Goal: Task Accomplishment & Management: Use online tool/utility

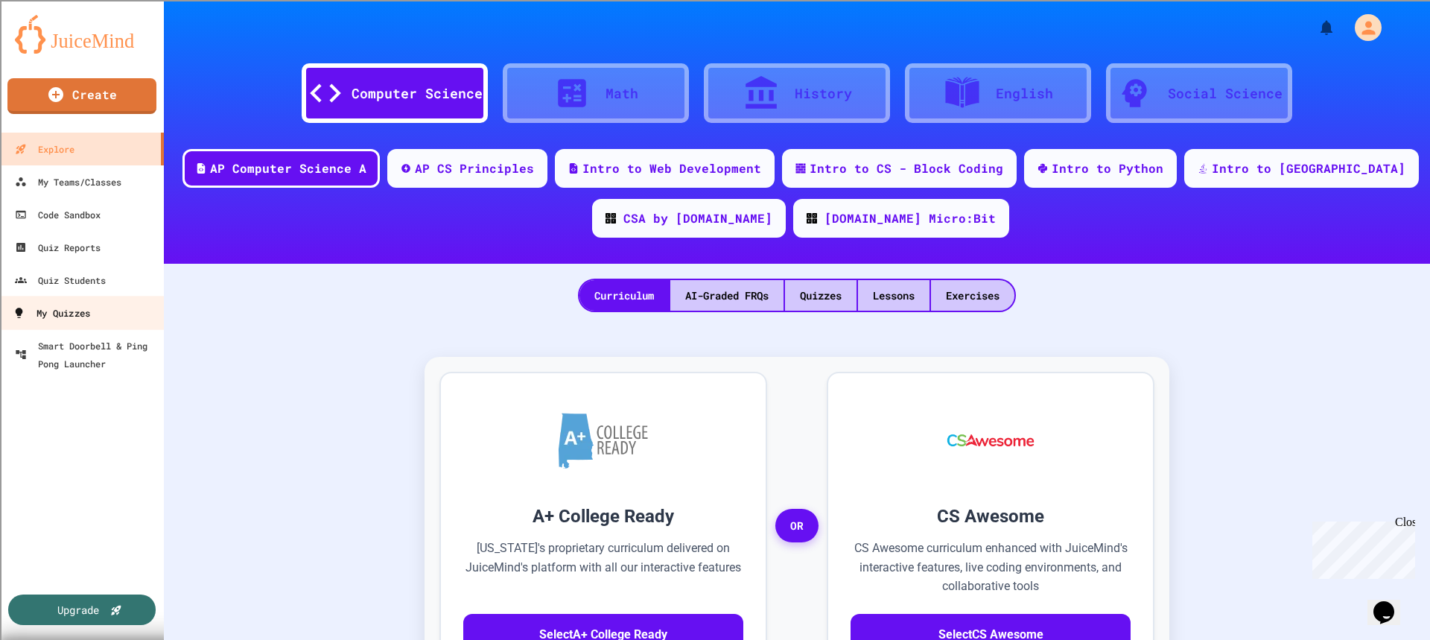
click at [60, 309] on div "My Quizzes" at bounding box center [51, 313] width 77 height 19
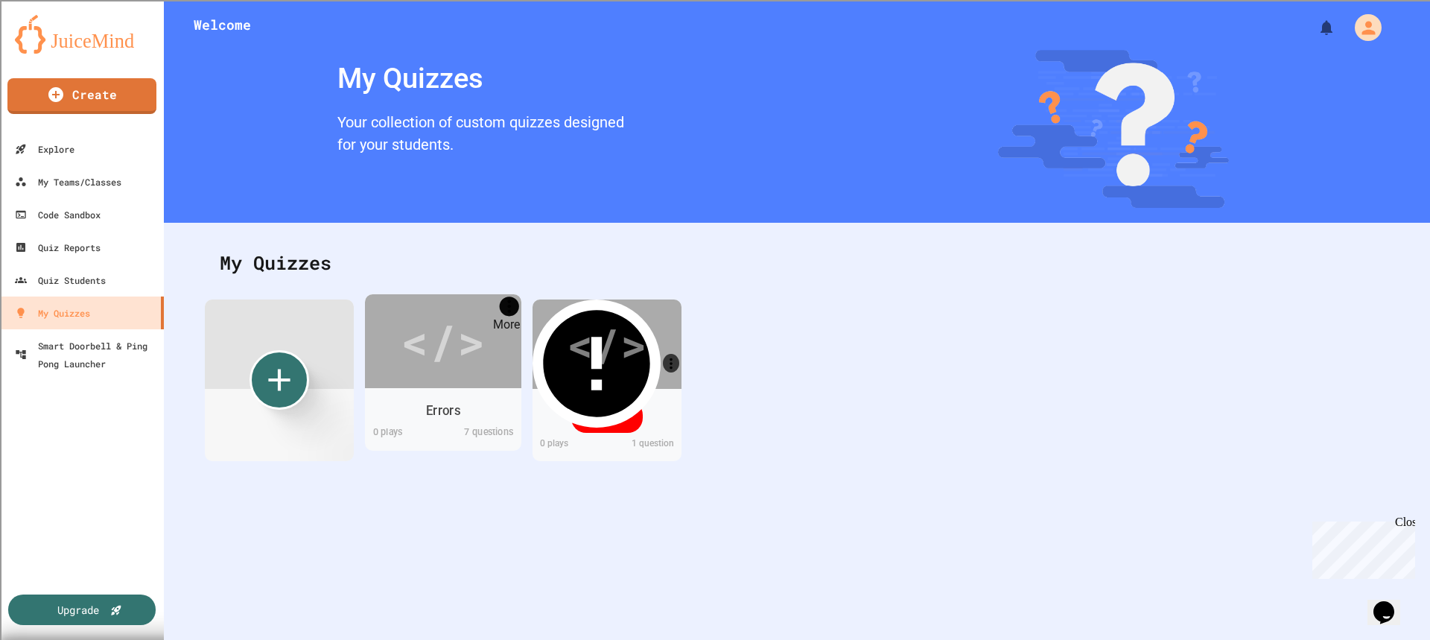
click at [509, 307] on icon "More" at bounding box center [509, 305] width 19 height 19
click at [405, 328] on div "</>" at bounding box center [443, 340] width 84 height 71
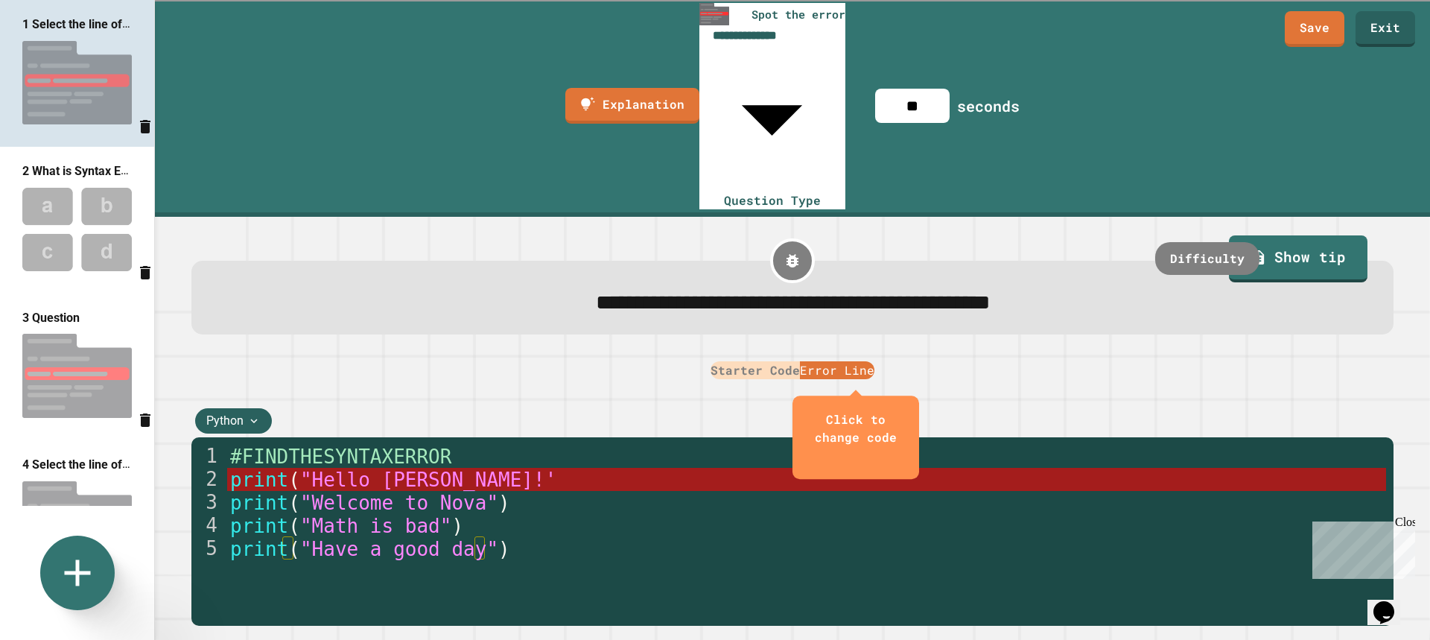
click at [117, 349] on img at bounding box center [77, 375] width 154 height 99
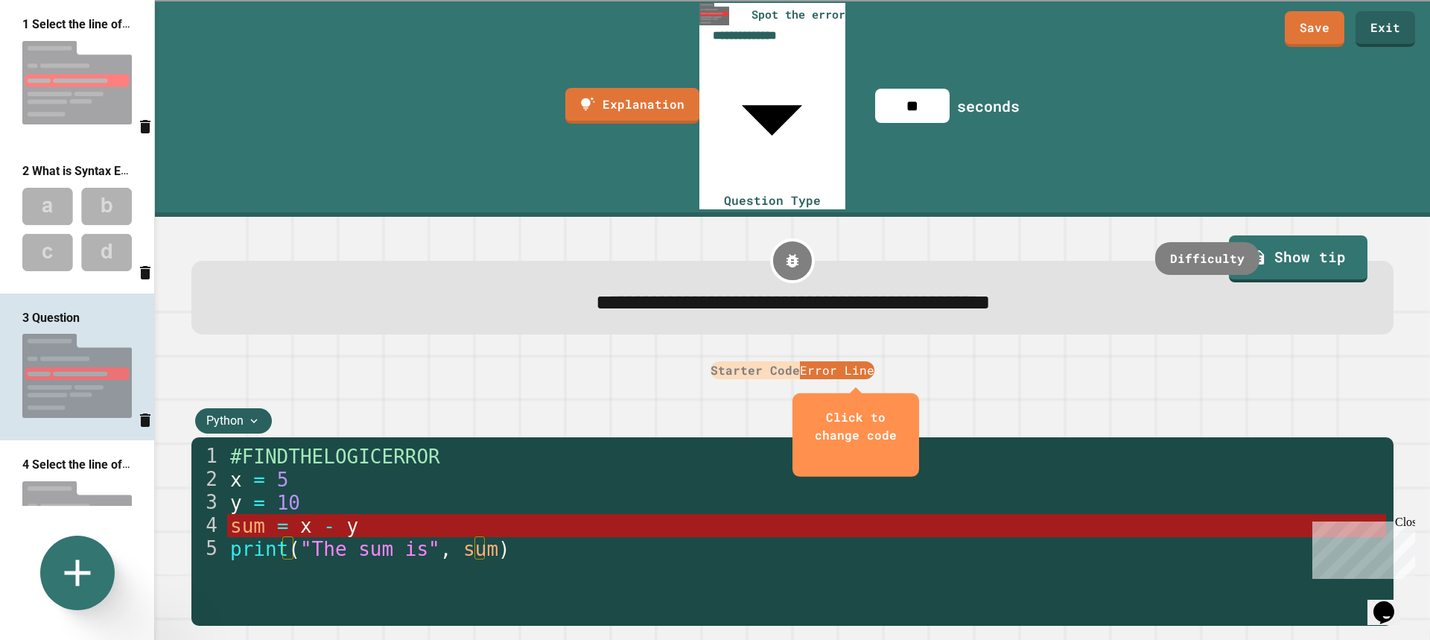
click at [73, 474] on img at bounding box center [77, 523] width 154 height 99
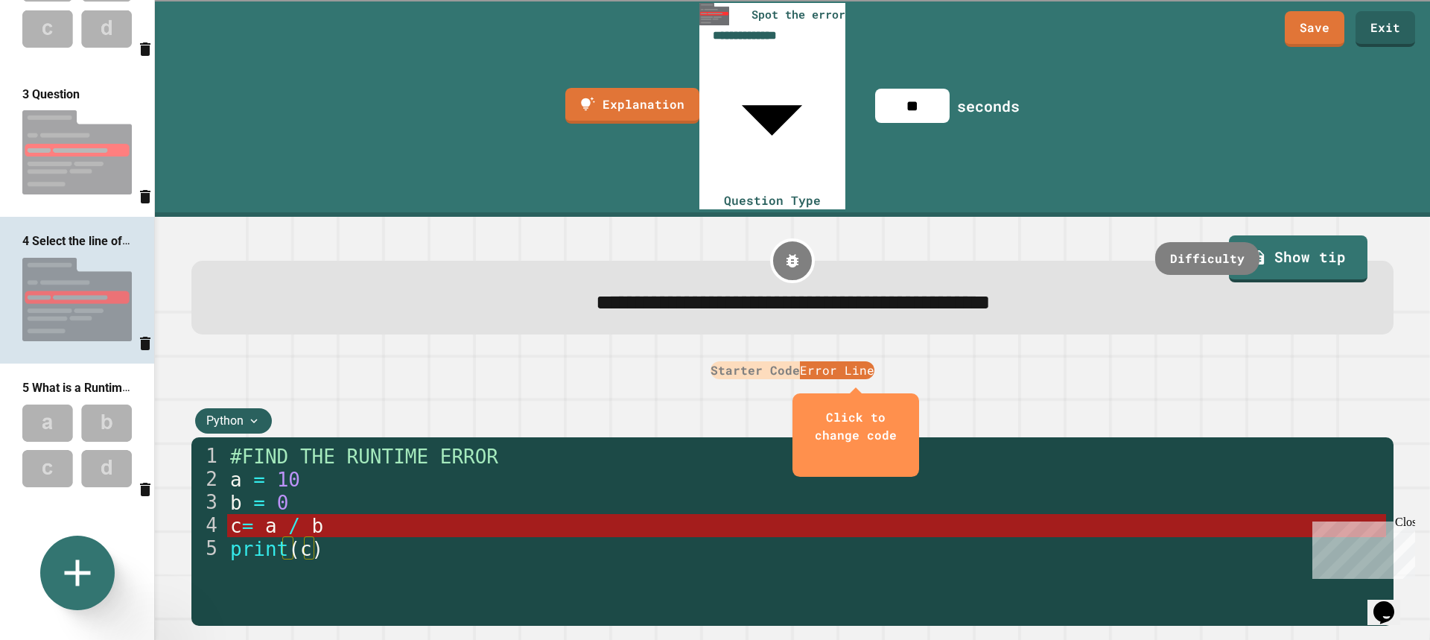
scroll to position [447, 0]
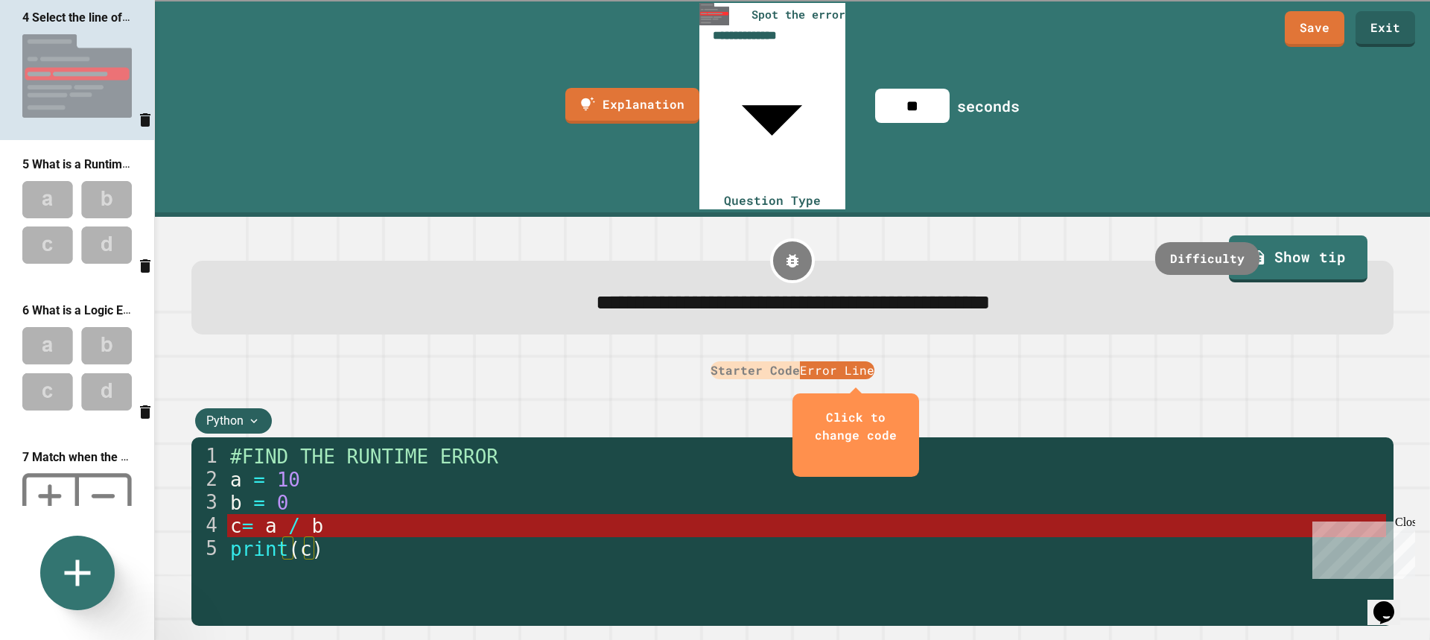
click at [22, 325] on div "1 Select the line of code that contains the error! 2 What is Syntax Error 3 Que…" at bounding box center [77, 253] width 154 height 506
click at [75, 363] on img at bounding box center [77, 368] width 154 height 98
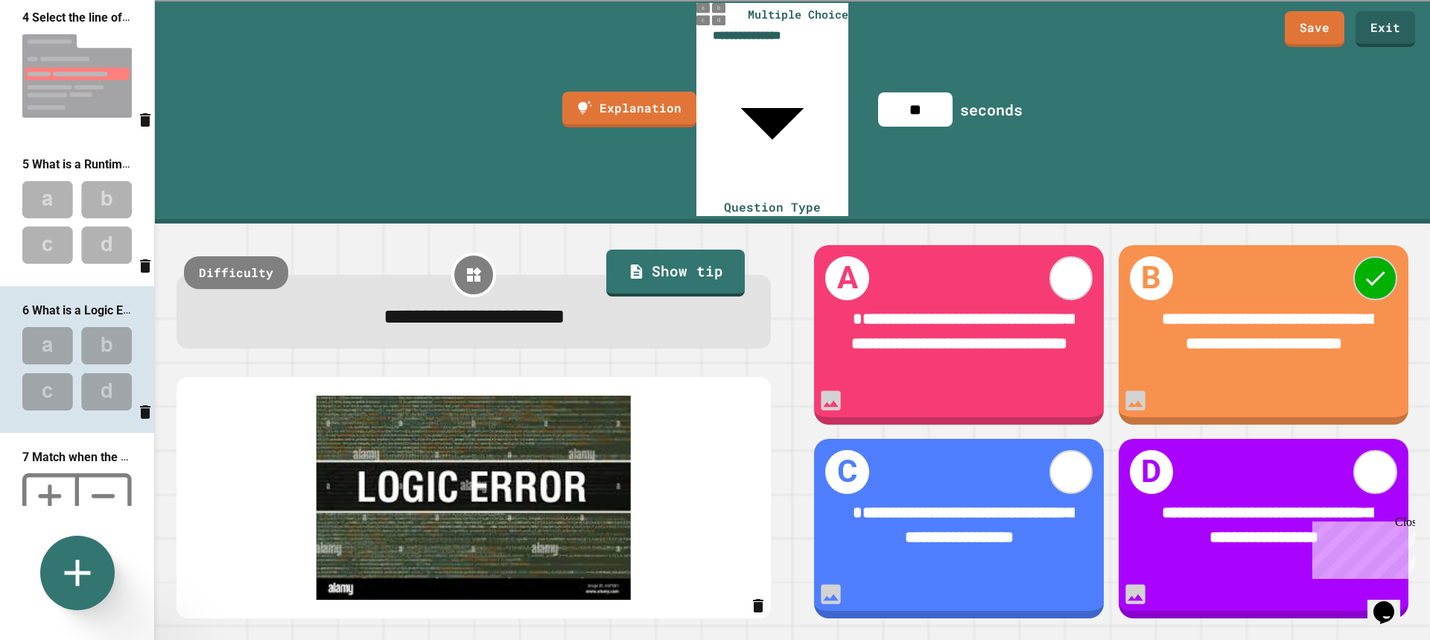
scroll to position [372, 0]
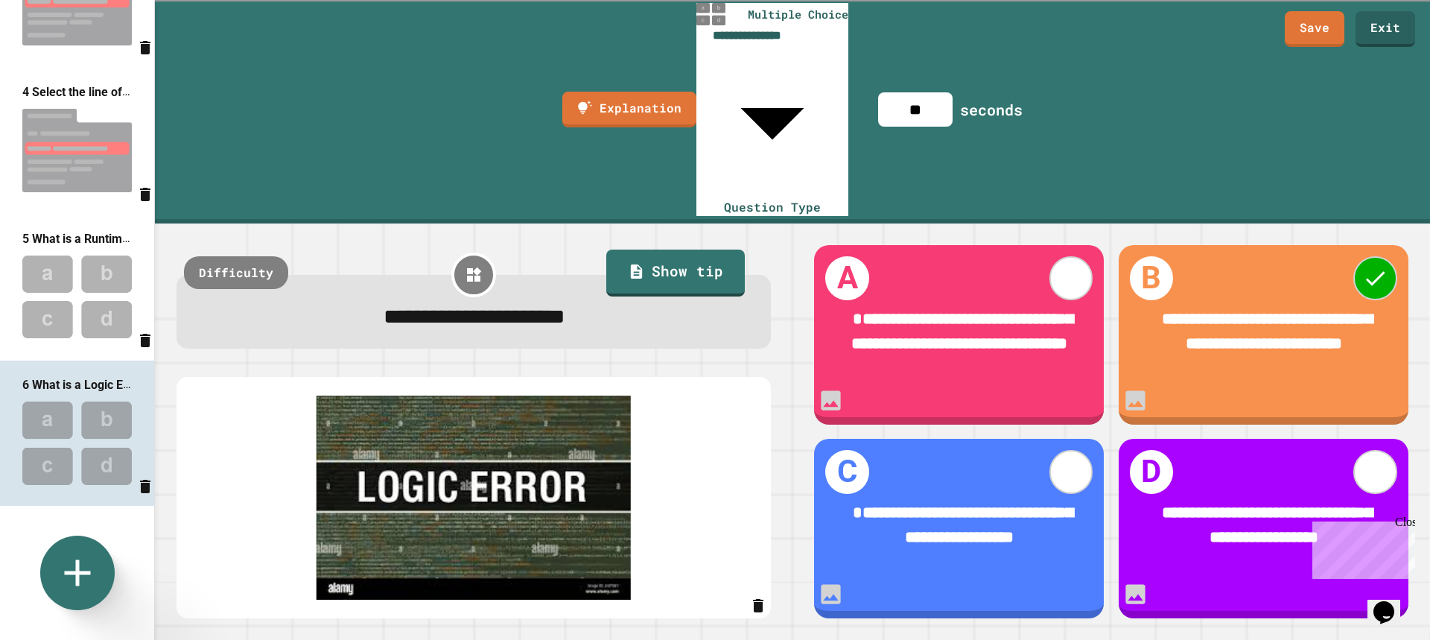
click at [106, 172] on div "4 Select the line of code that contains the error!" at bounding box center [77, 141] width 154 height 147
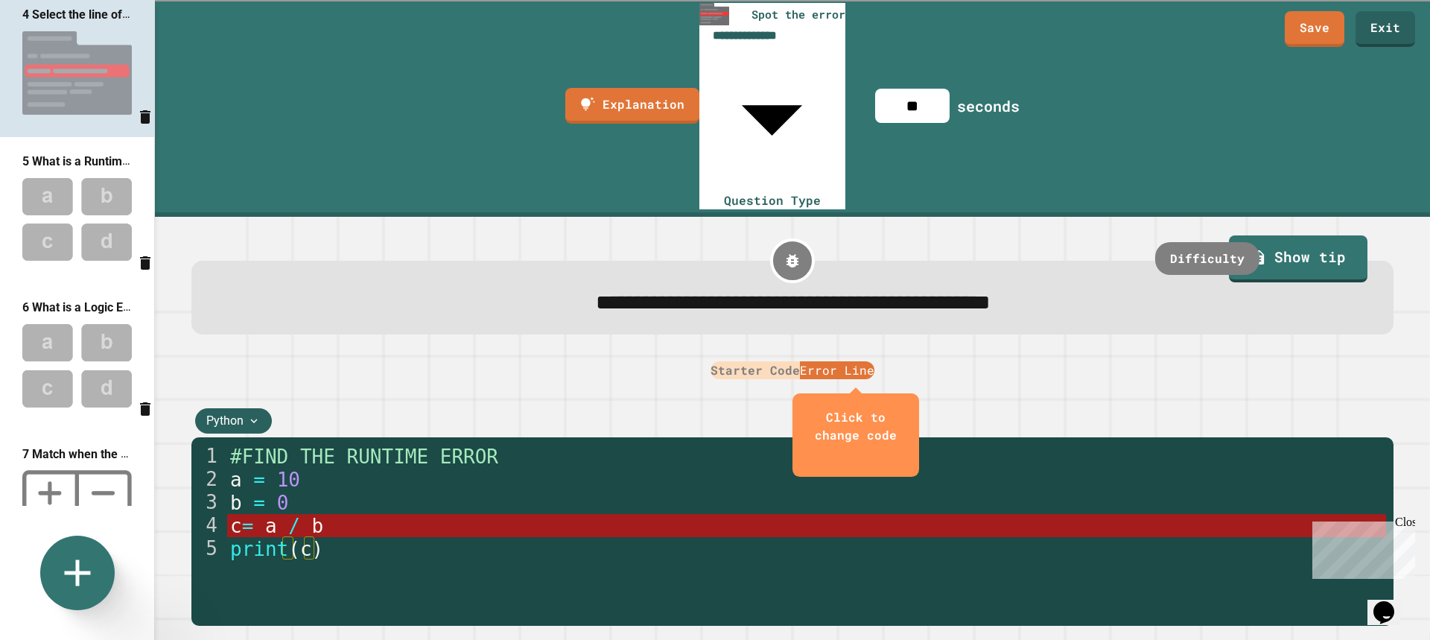
scroll to position [468, 0]
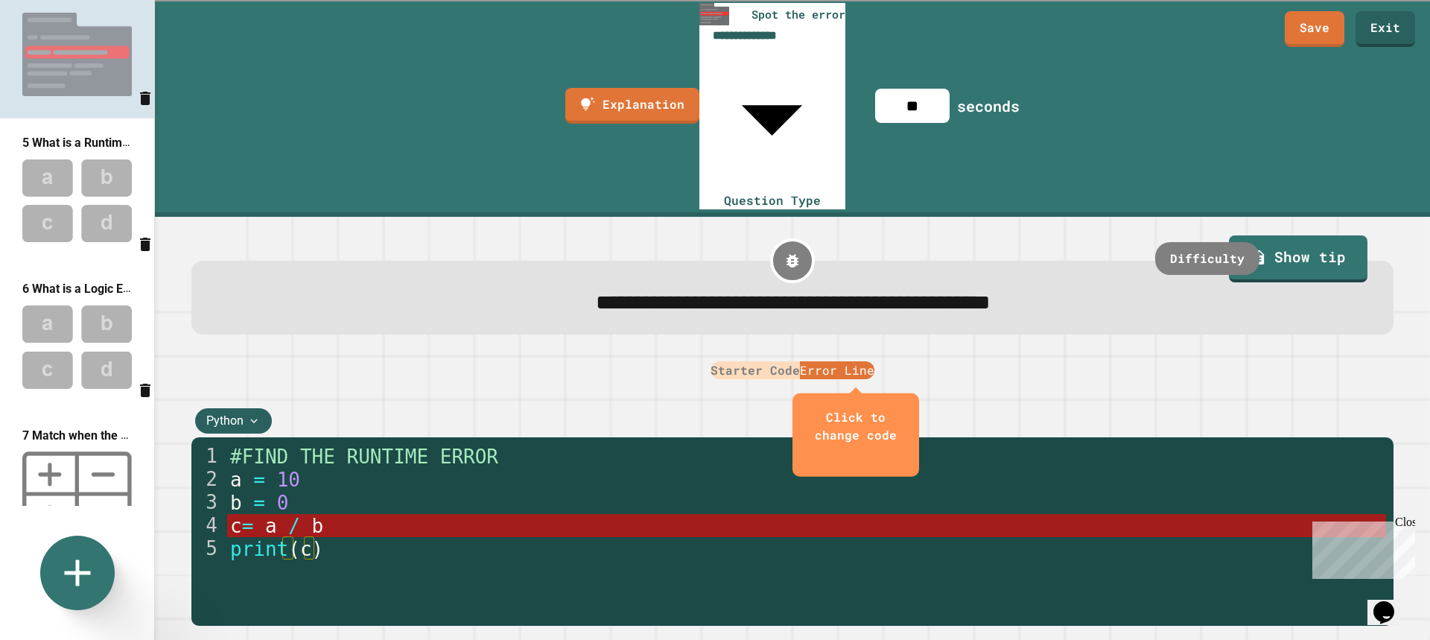
click at [91, 444] on img at bounding box center [77, 494] width 154 height 100
type input "********"
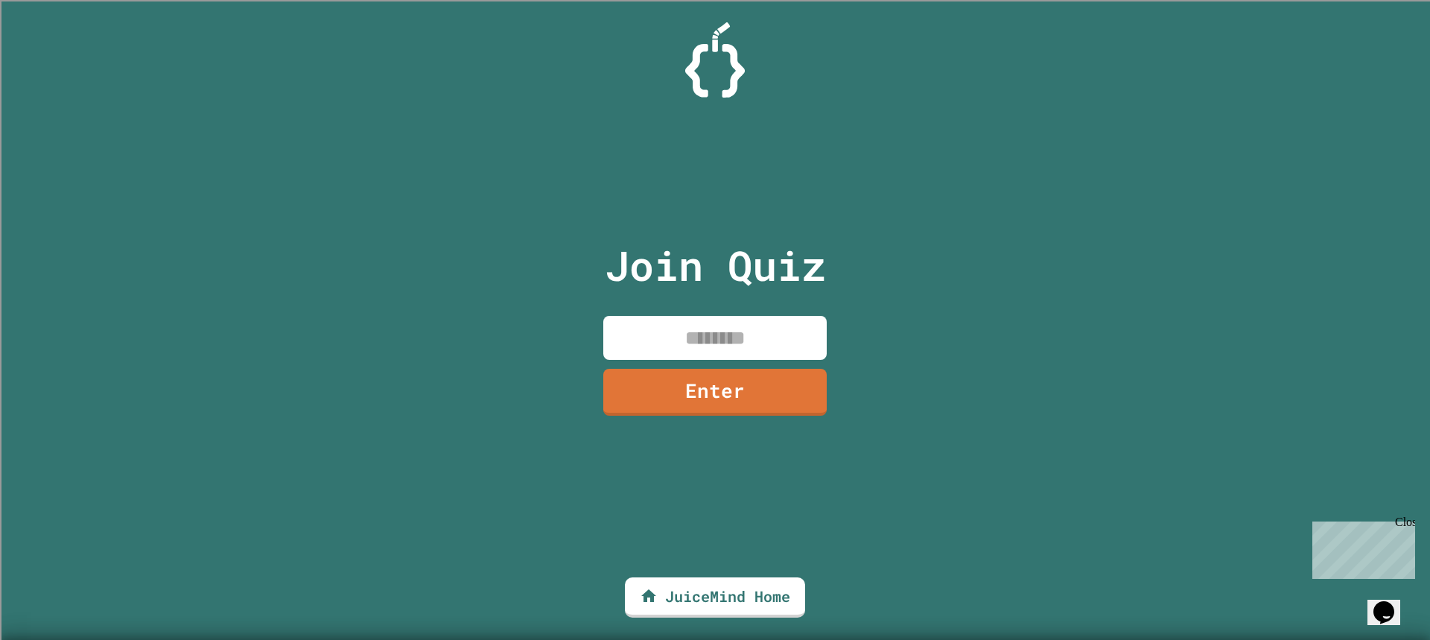
click at [708, 347] on input at bounding box center [714, 338] width 223 height 44
type input "********"
click at [732, 378] on link "Enter" at bounding box center [715, 389] width 208 height 49
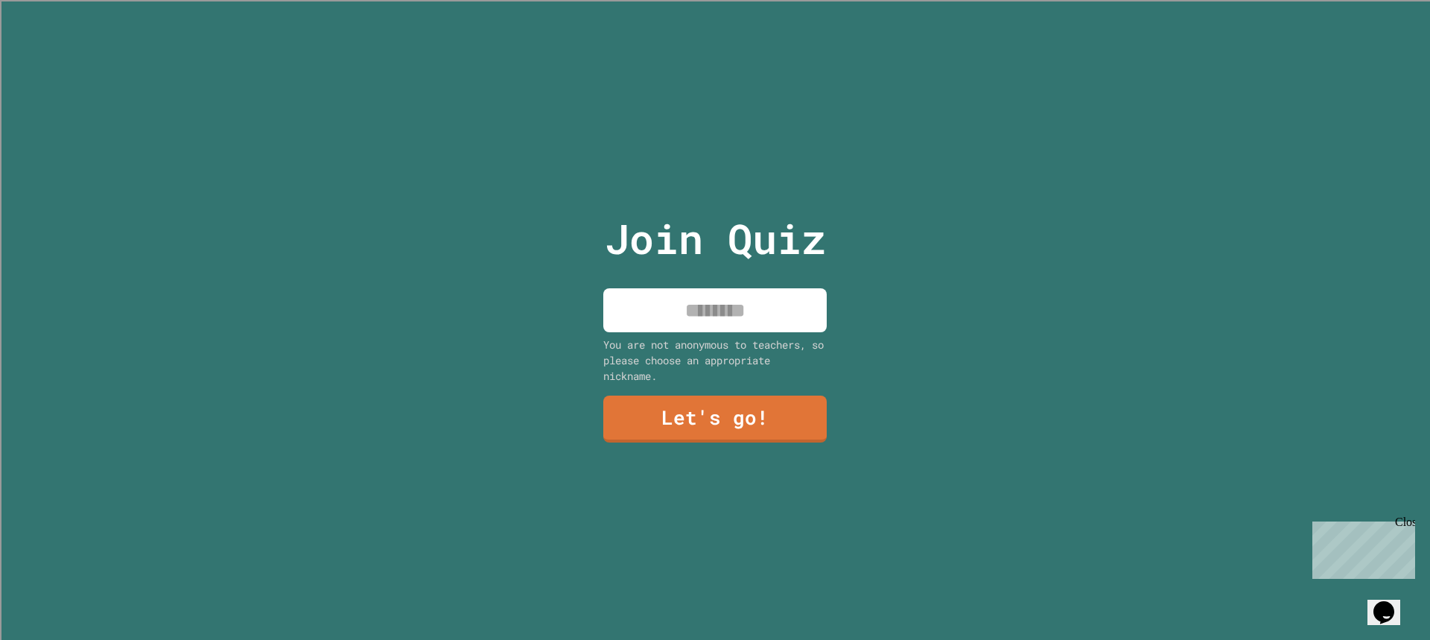
click at [666, 297] on input at bounding box center [714, 310] width 223 height 44
type input "******"
click at [764, 403] on link "Let's go!" at bounding box center [715, 418] width 223 height 48
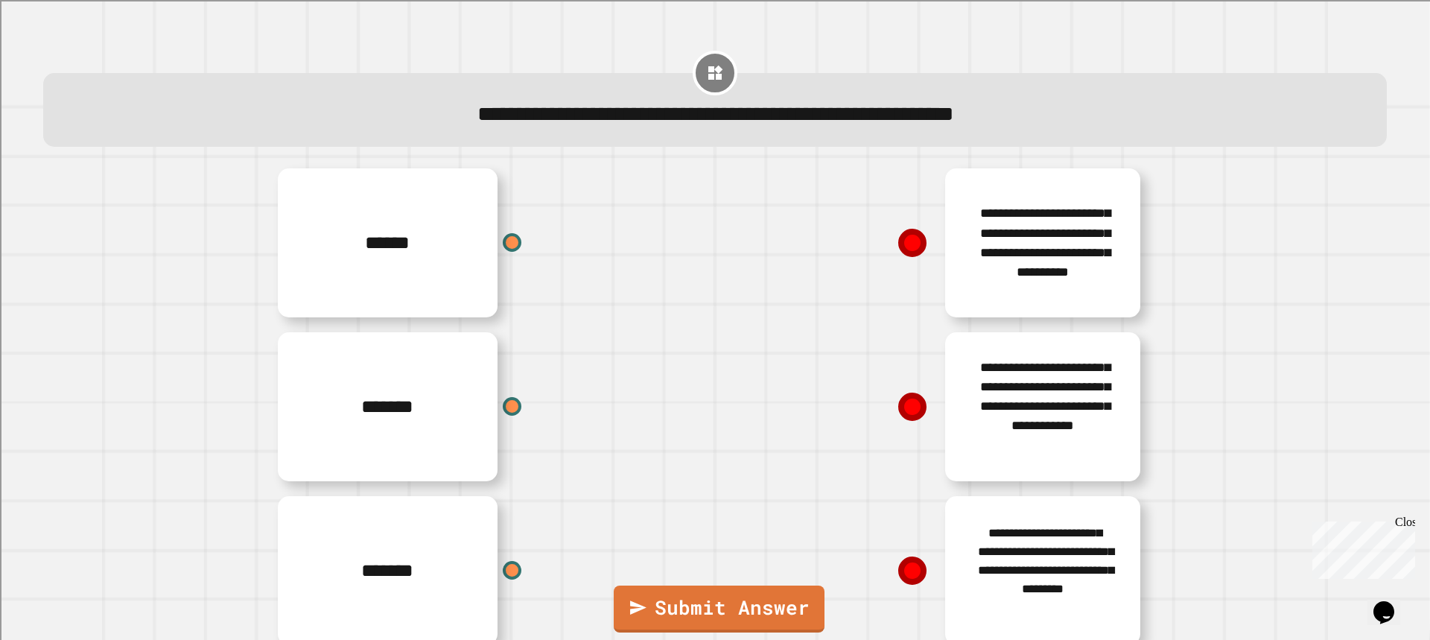
scroll to position [37, 0]
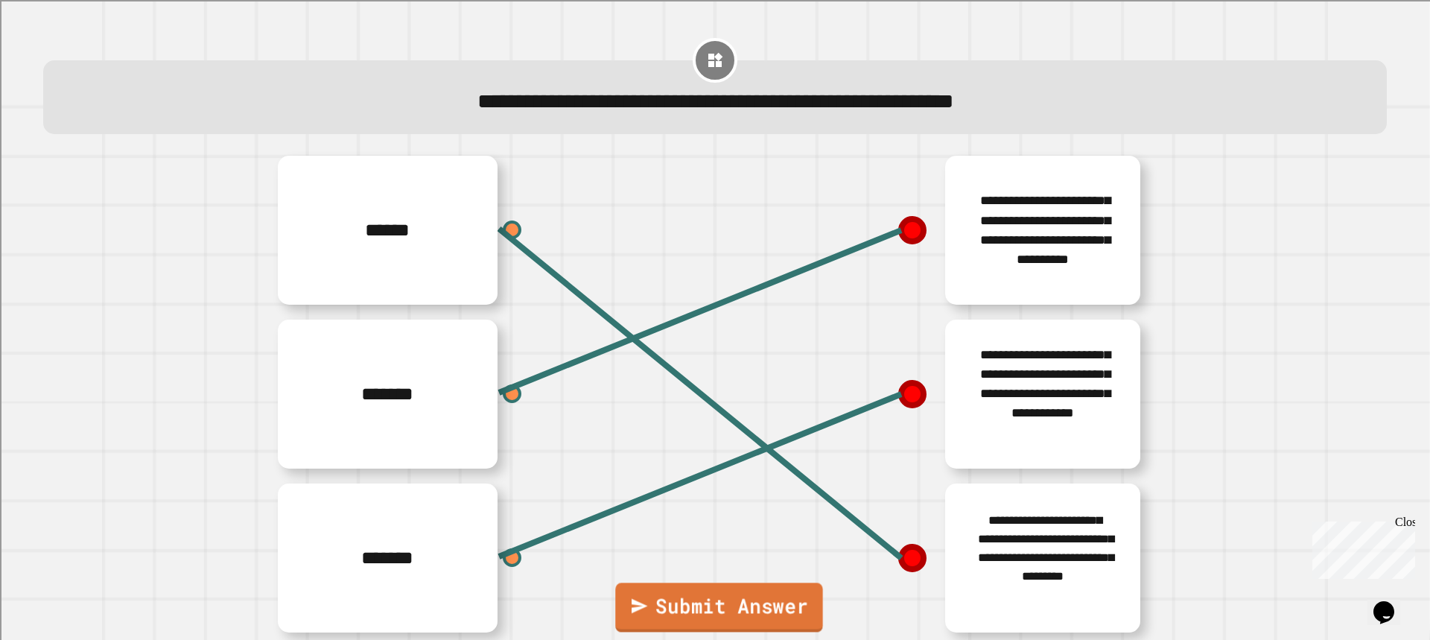
click at [756, 624] on link "Submit Answer" at bounding box center [718, 606] width 207 height 49
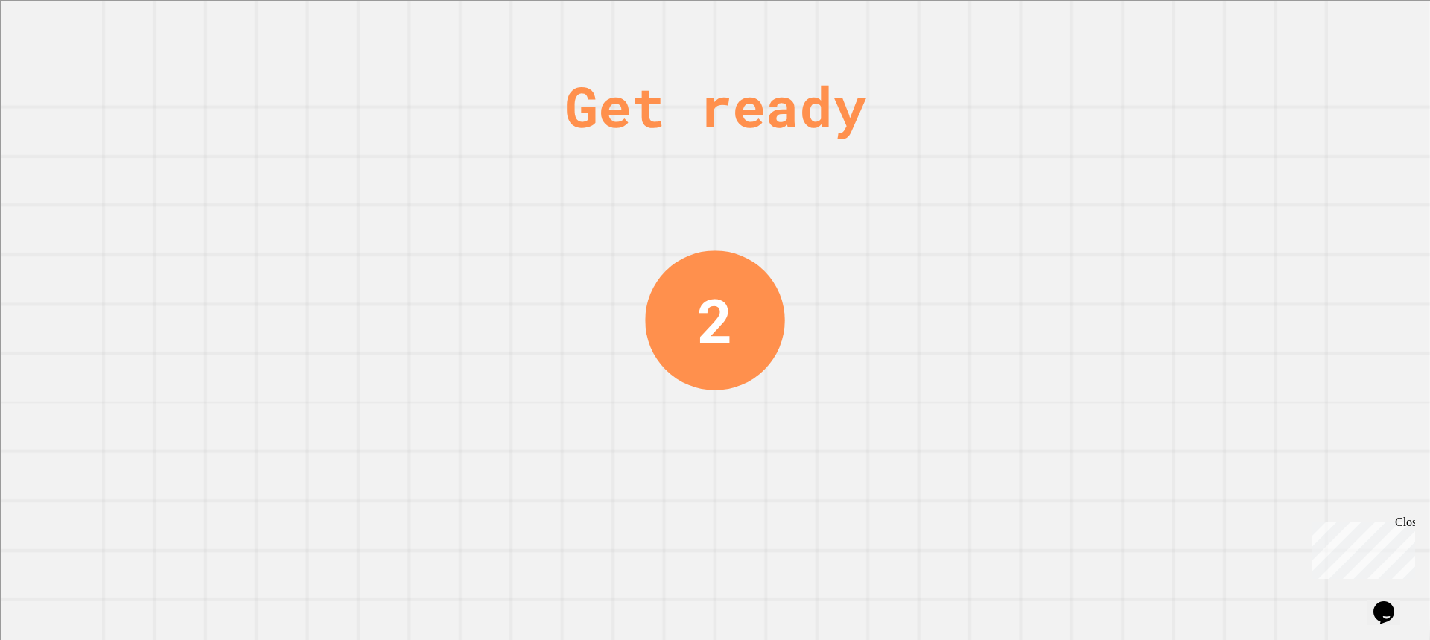
click at [714, 322] on div "2" at bounding box center [715, 320] width 36 height 91
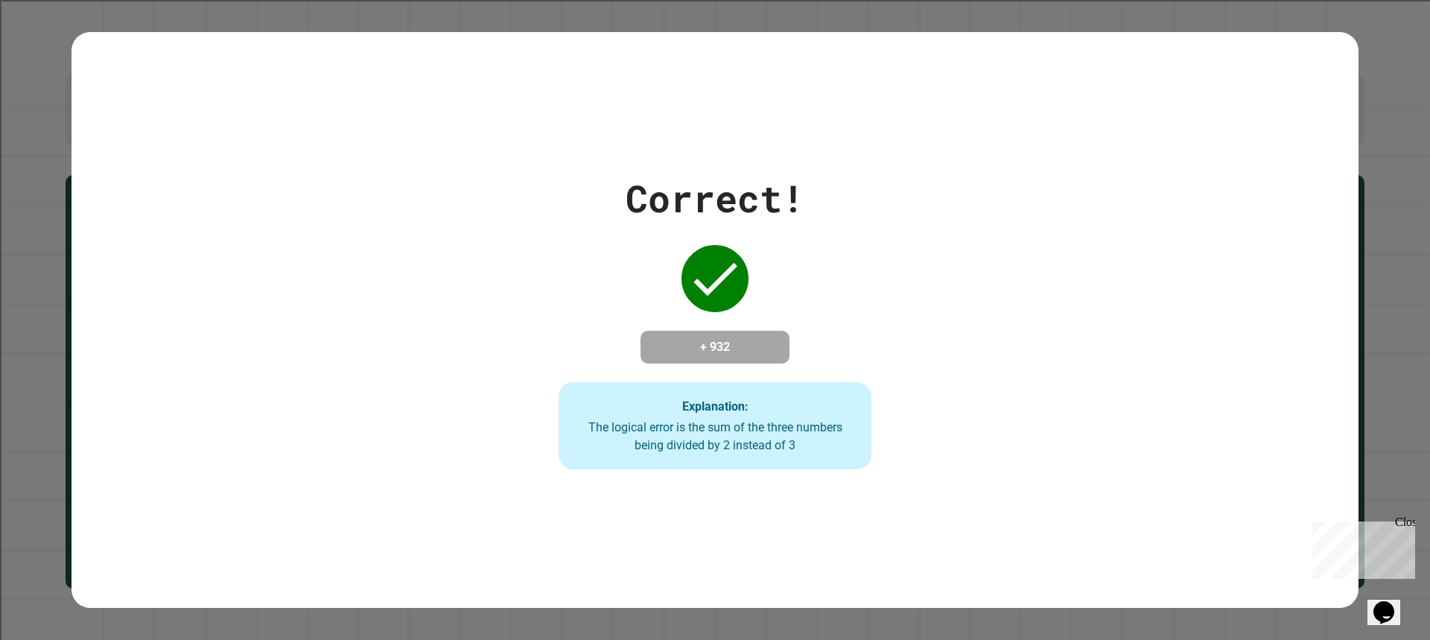
click at [707, 453] on div "The logical error is the sum of the three numbers being divided by 2 instead of…" at bounding box center [715, 437] width 284 height 36
click at [707, 451] on div "The logical error is the sum of the three numbers being divided by 2 instead of…" at bounding box center [715, 437] width 284 height 36
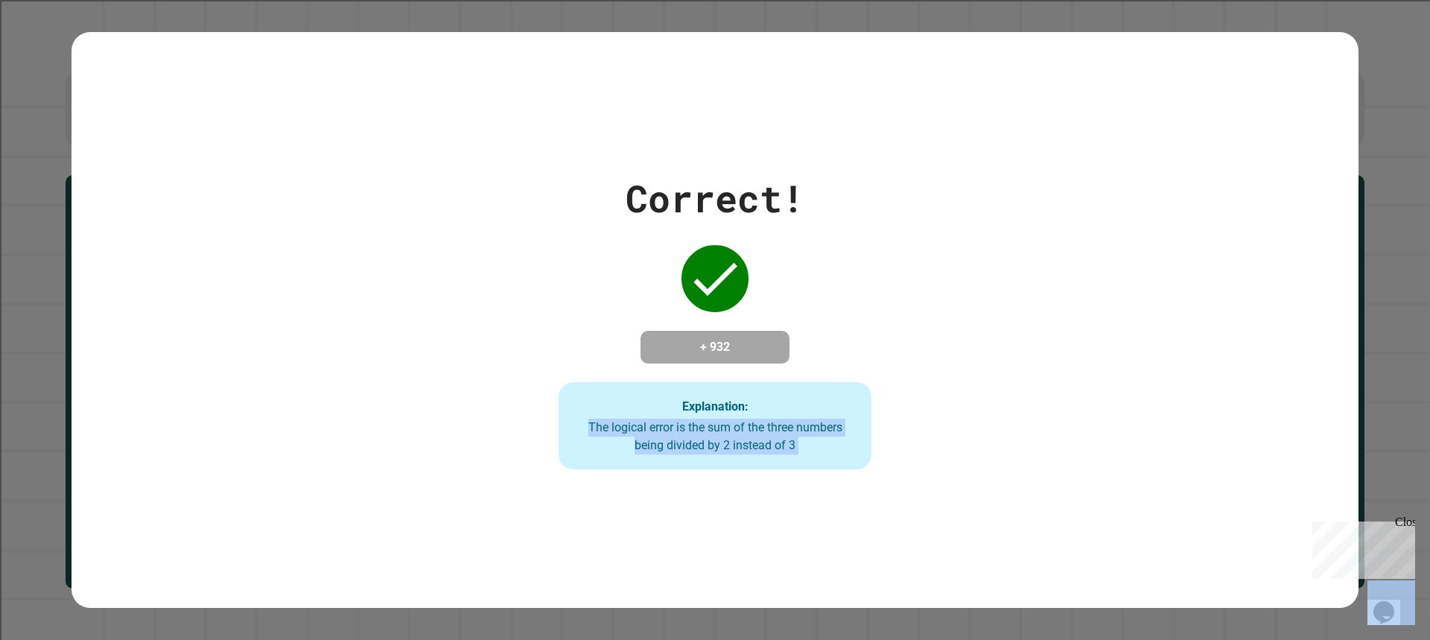
click at [707, 451] on div "The logical error is the sum of the three numbers being divided by 2 instead of…" at bounding box center [715, 437] width 284 height 36
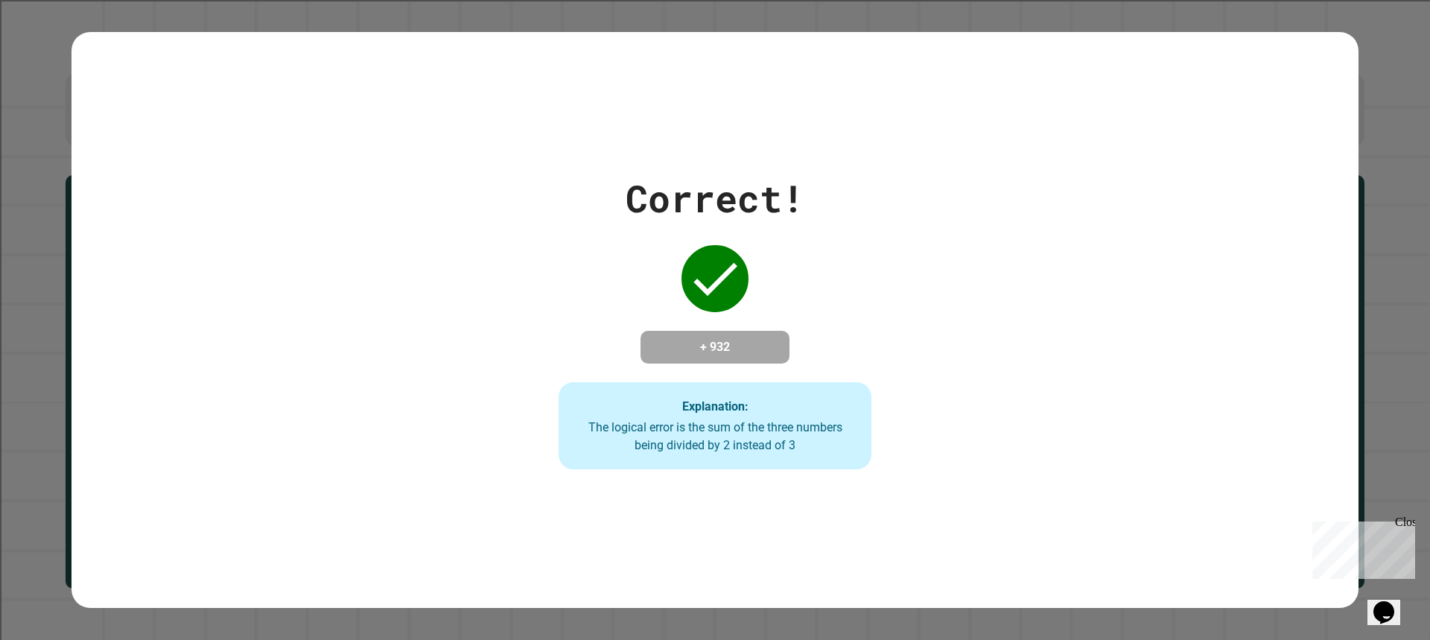
click at [936, 331] on div "Correct! + 932 Explanation: The logical error is the sum of the three numbers b…" at bounding box center [714, 320] width 1287 height 299
click at [882, 311] on div "Correct! + 932 Explanation: The logical error is the sum of the three numbers b…" at bounding box center [716, 320] width 448 height 299
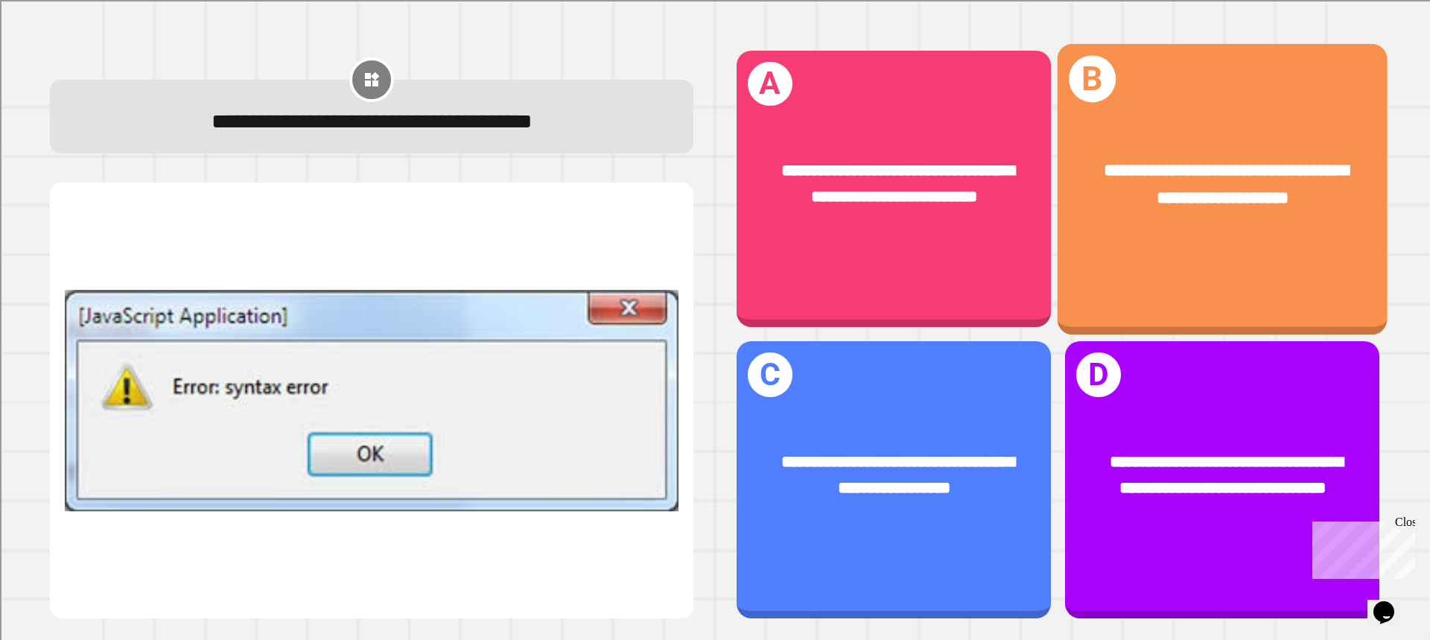
click at [1098, 187] on div "**********" at bounding box center [1222, 184] width 259 height 54
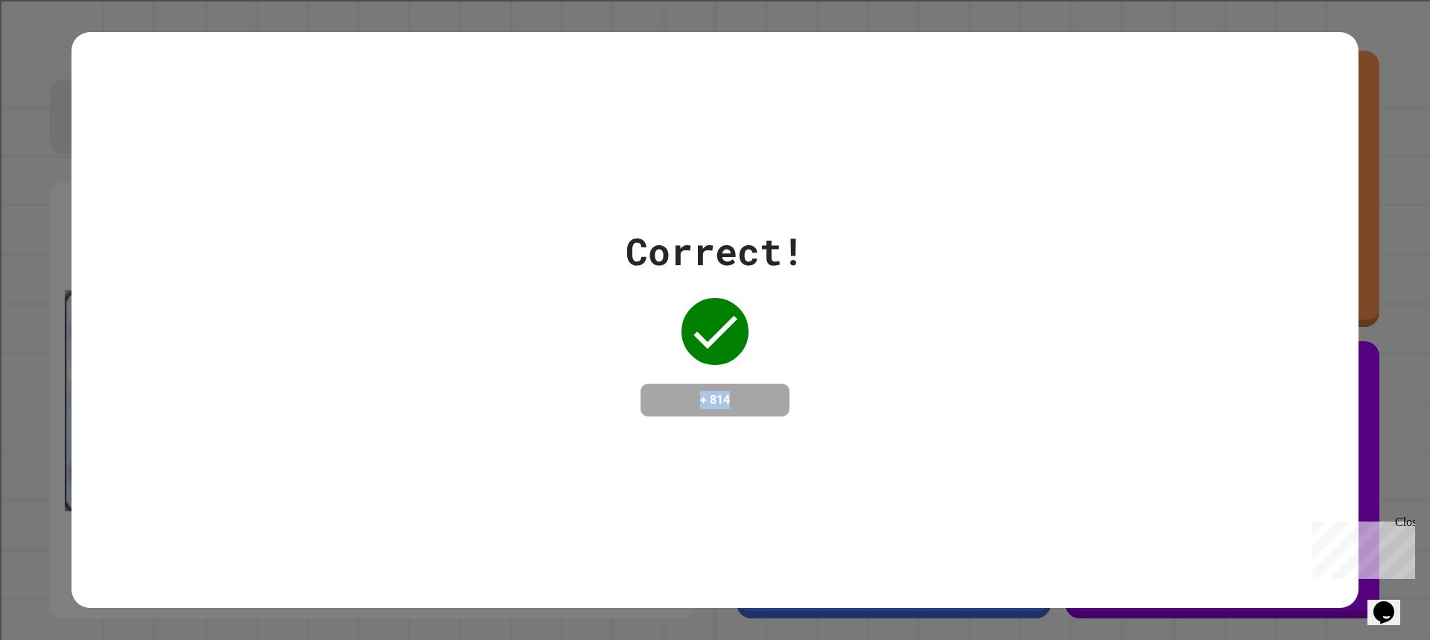
drag, startPoint x: 763, startPoint y: 392, endPoint x: 603, endPoint y: 387, distance: 160.2
click at [437, 391] on div "Correct! + 814" at bounding box center [714, 319] width 1287 height 193
click at [680, 391] on h4 "+ 814" at bounding box center [714, 400] width 119 height 18
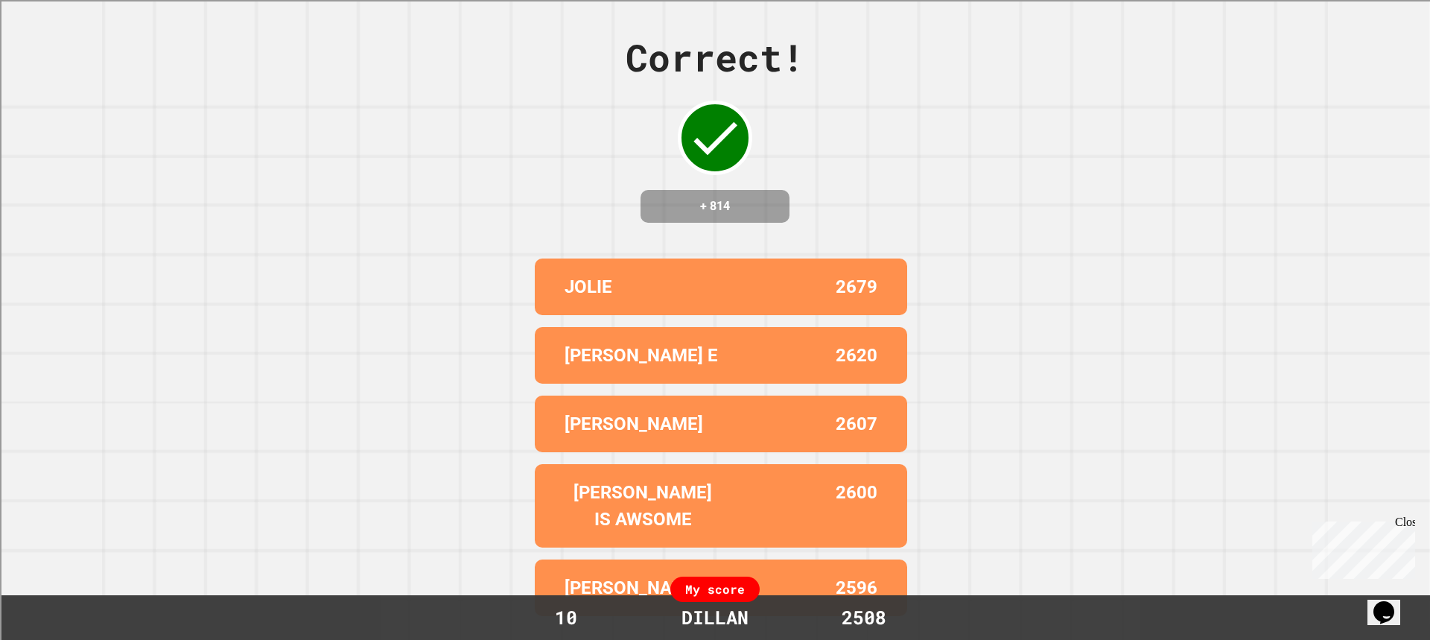
click at [754, 315] on div "JOLIE 2679" at bounding box center [721, 286] width 372 height 57
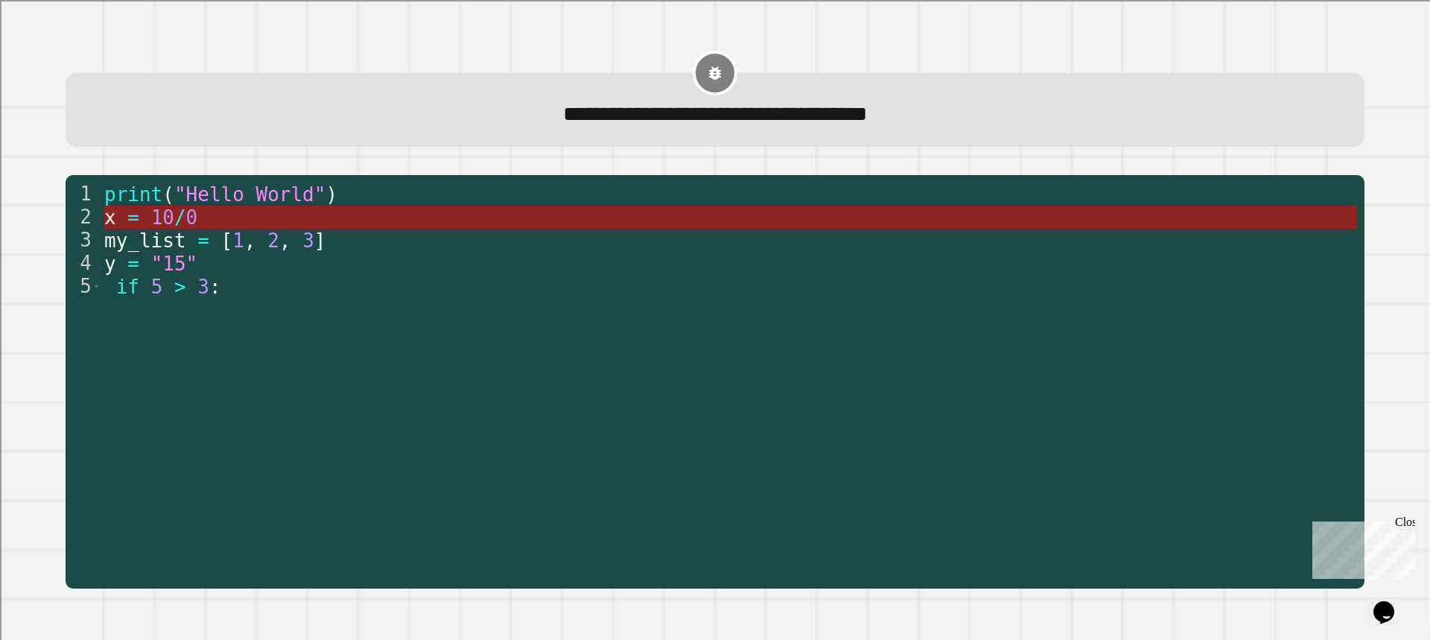
click at [186, 223] on span "0" at bounding box center [191, 217] width 12 height 22
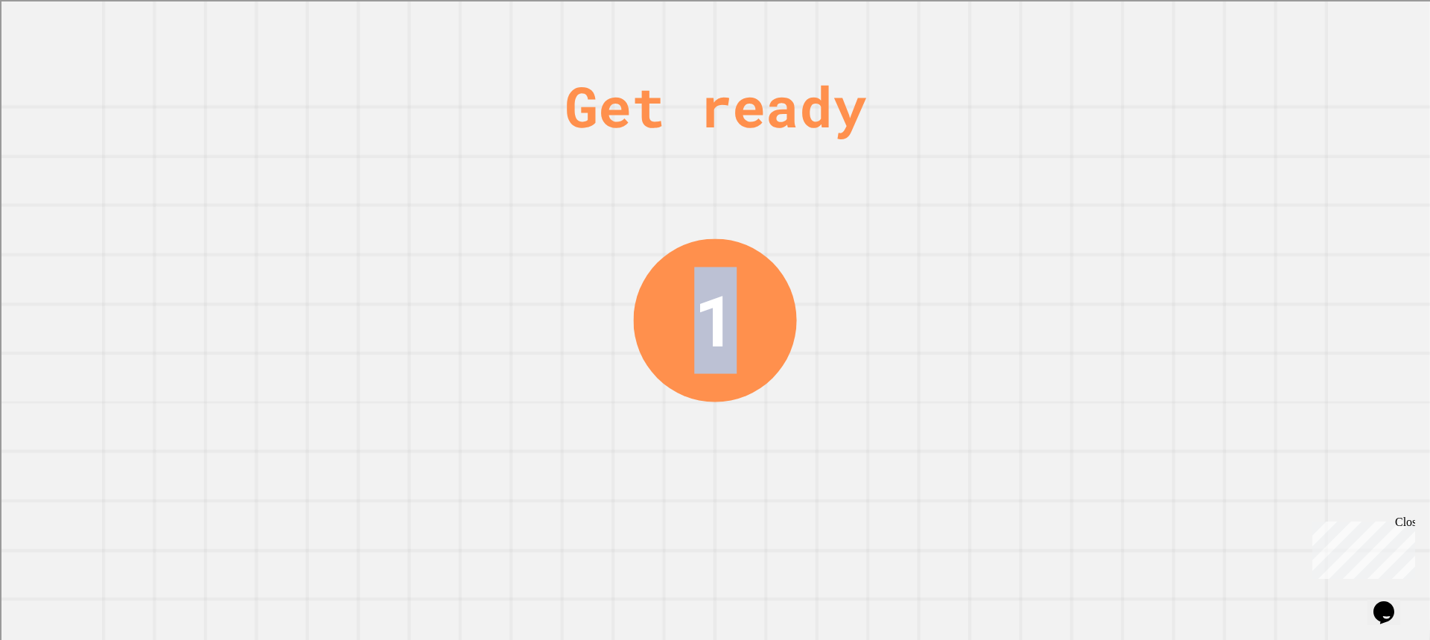
drag, startPoint x: 553, startPoint y: 106, endPoint x: 1185, endPoint y: 93, distance: 631.7
click at [1185, 93] on div "Get ready 1" at bounding box center [715, 320] width 1430 height 640
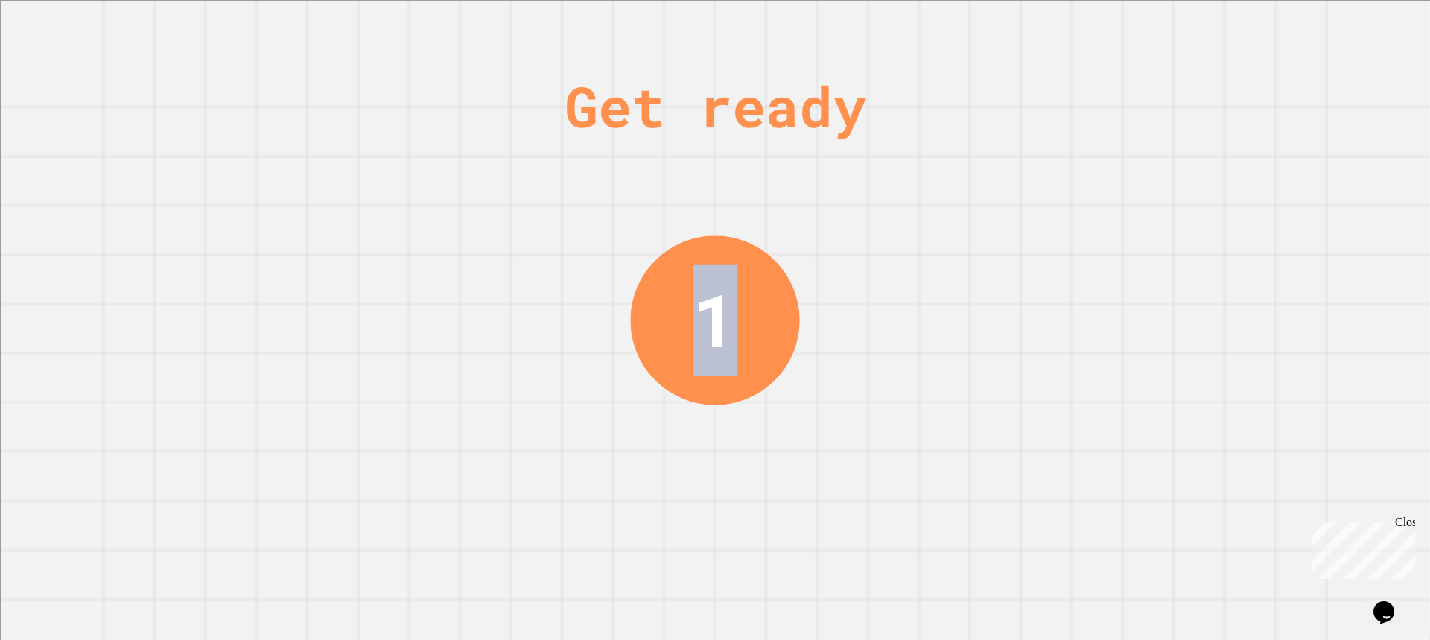
click at [1079, 127] on div "Get ready 1" at bounding box center [715, 320] width 1430 height 640
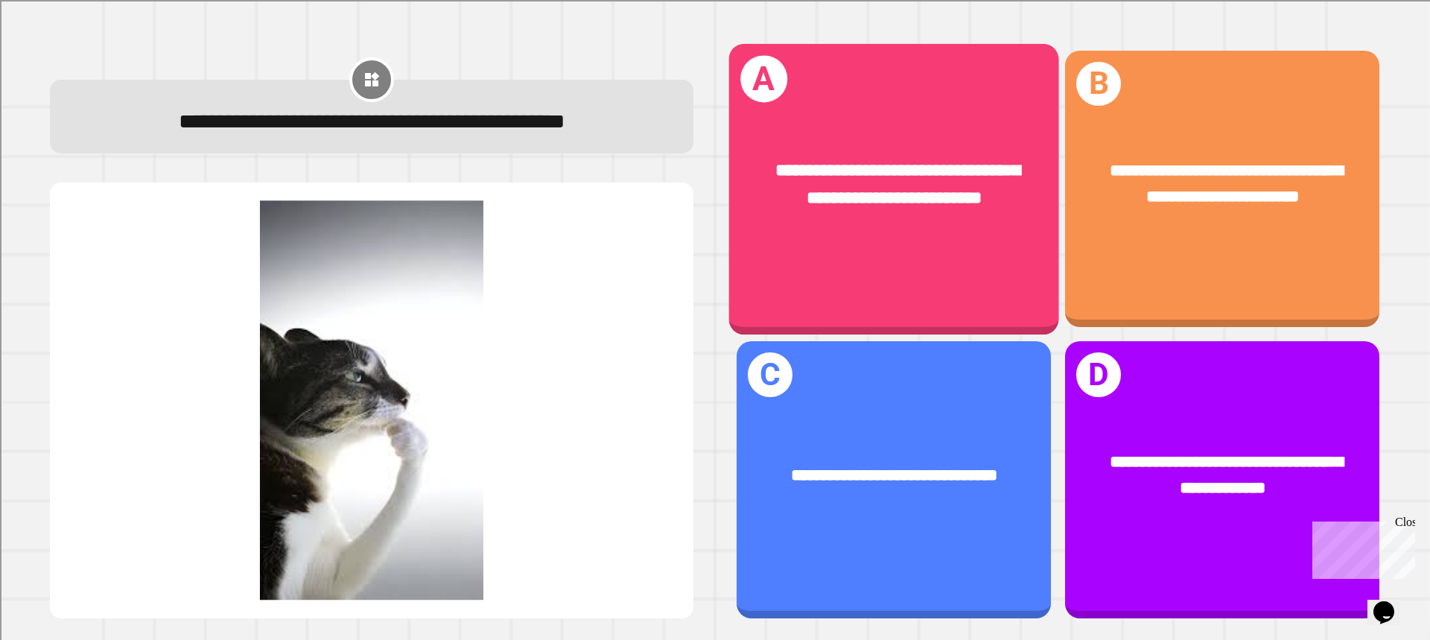
click at [955, 197] on span "**********" at bounding box center [897, 184] width 245 height 45
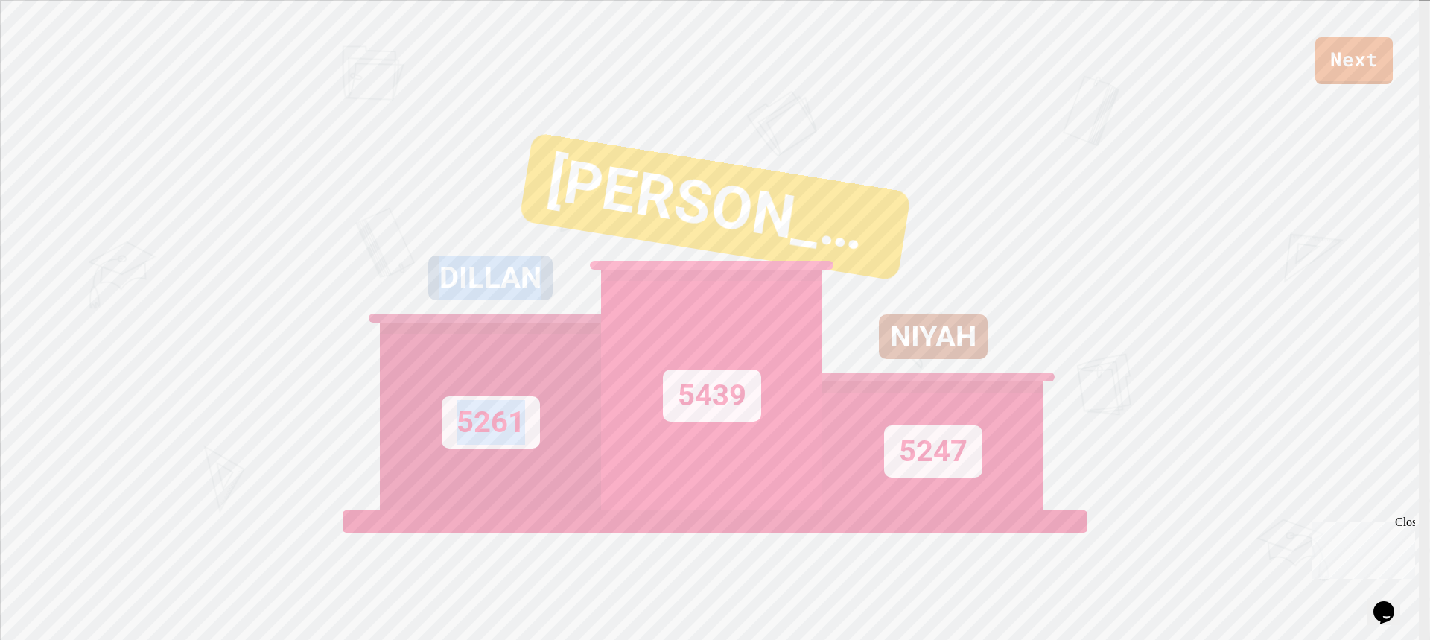
drag, startPoint x: 538, startPoint y: 269, endPoint x: 389, endPoint y: 269, distance: 148.9
click at [389, 269] on div "DILLAN 5261 TYLER 5439 NIYAH 5247" at bounding box center [715, 324] width 670 height 372
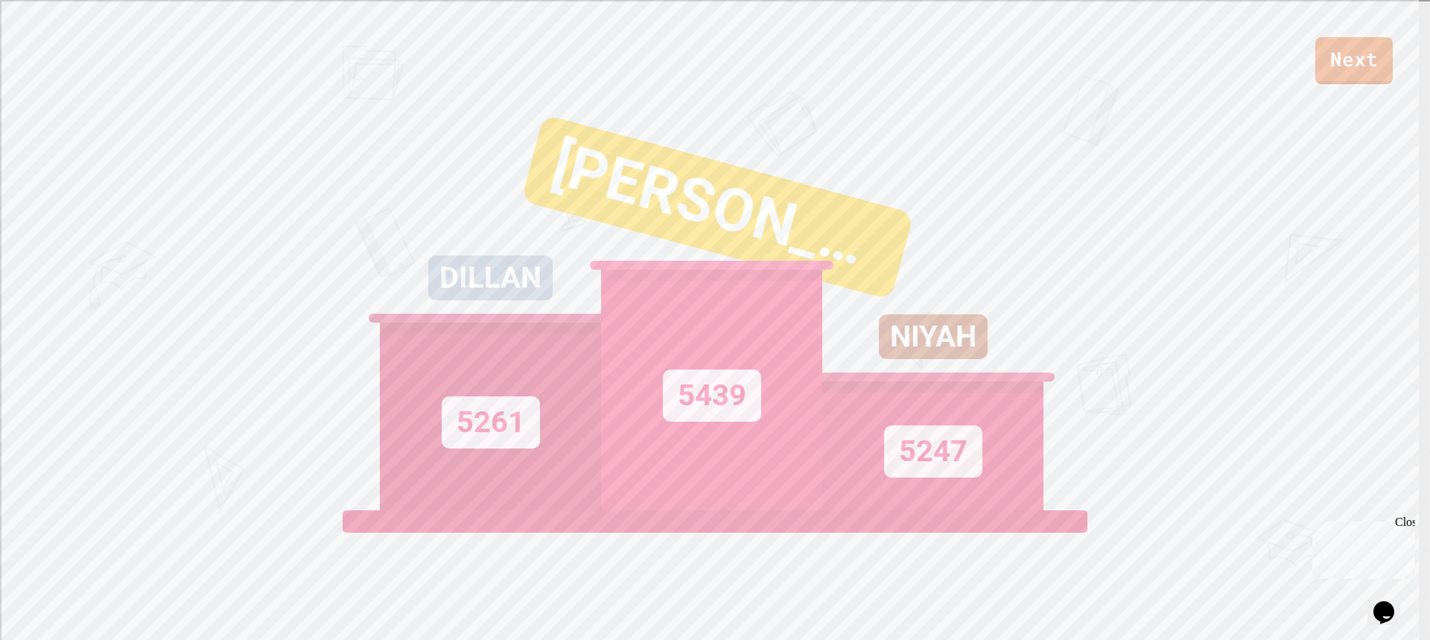
click at [389, 269] on div "DILLAN" at bounding box center [490, 288] width 221 height 67
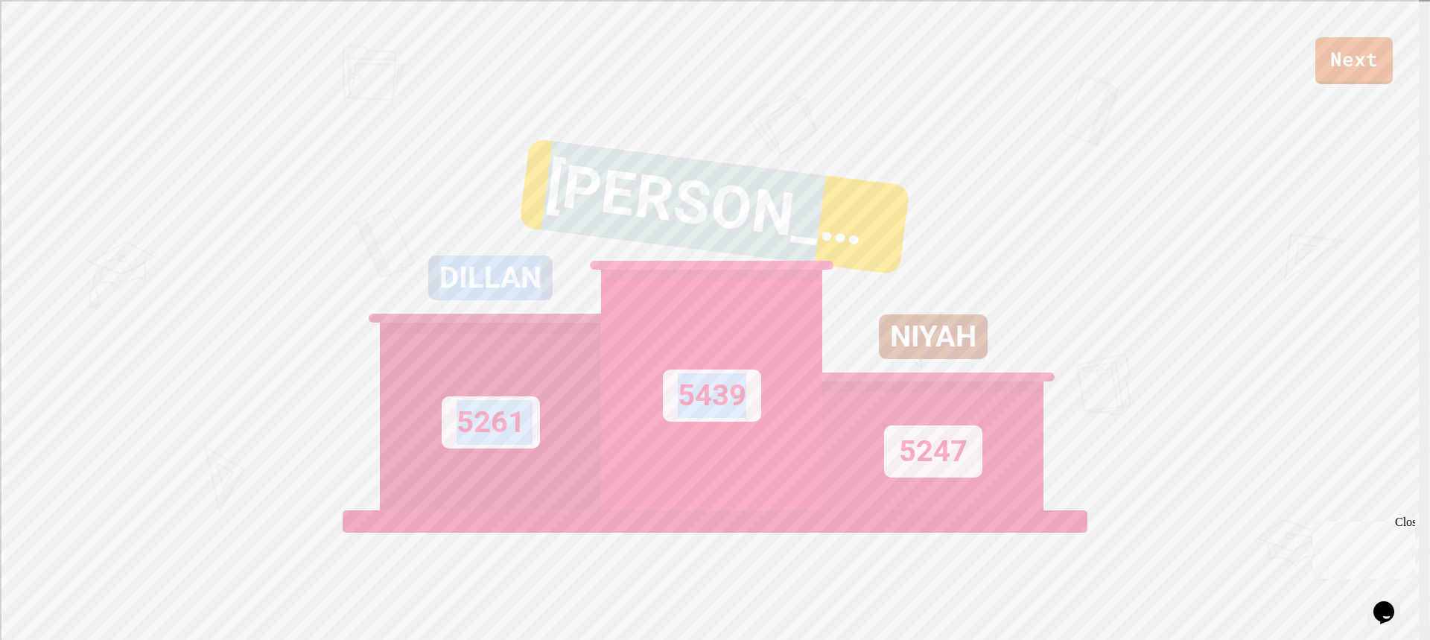
drag, startPoint x: 427, startPoint y: 263, endPoint x: 592, endPoint y: 258, distance: 164.6
click at [592, 258] on div "DILLAN 5261 TYLER 5439 NIYAH 5247" at bounding box center [715, 324] width 670 height 372
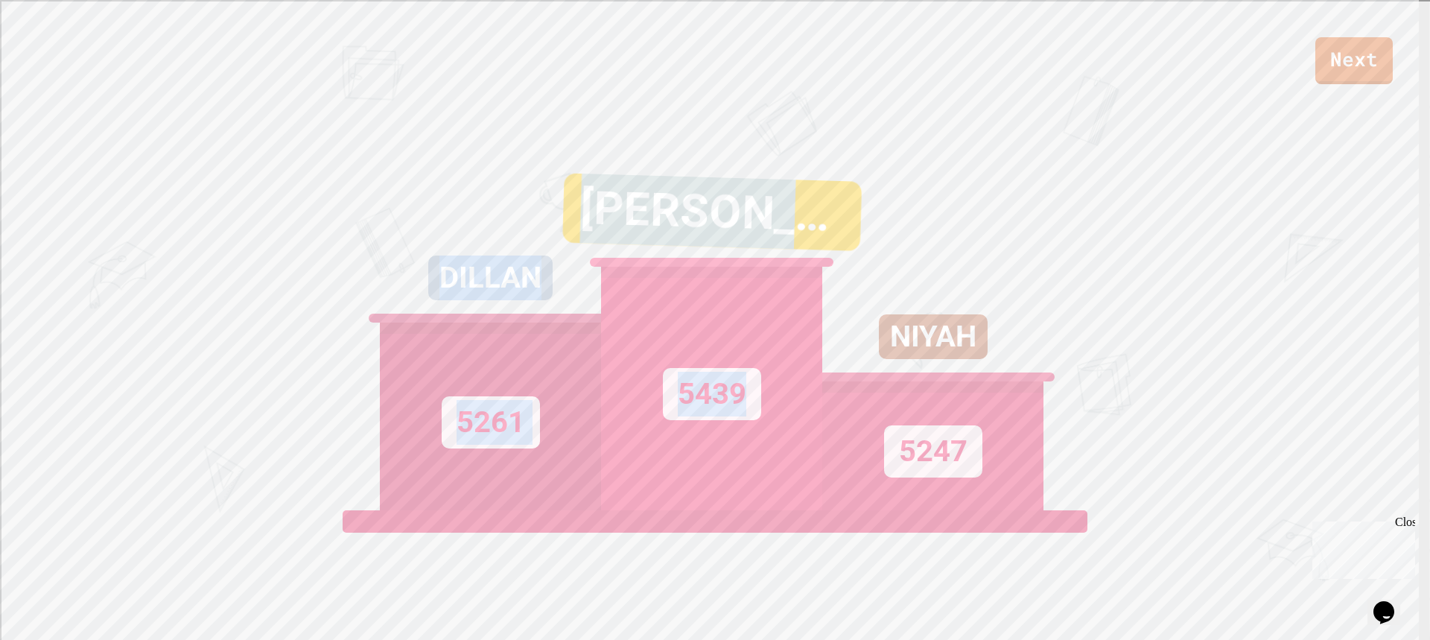
click at [524, 193] on div "DILLAN 5261" at bounding box center [490, 324] width 221 height 372
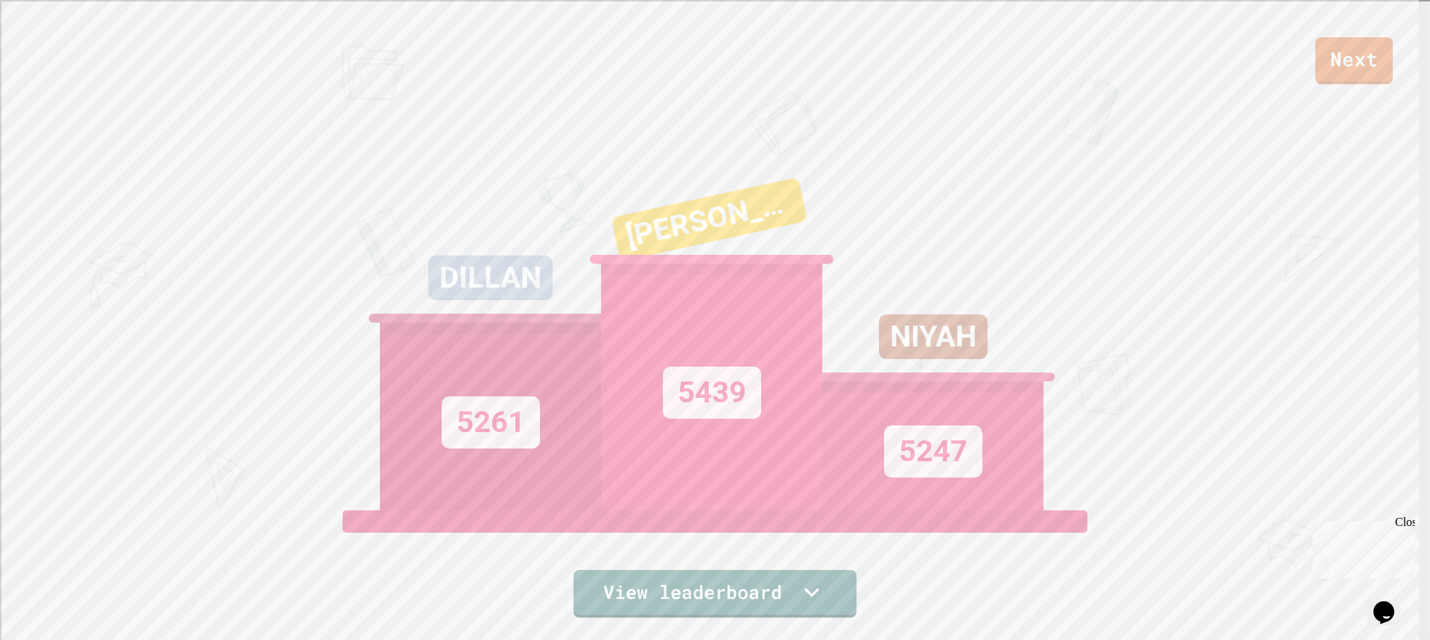
click at [1356, 58] on link "Next" at bounding box center [1353, 60] width 77 height 47
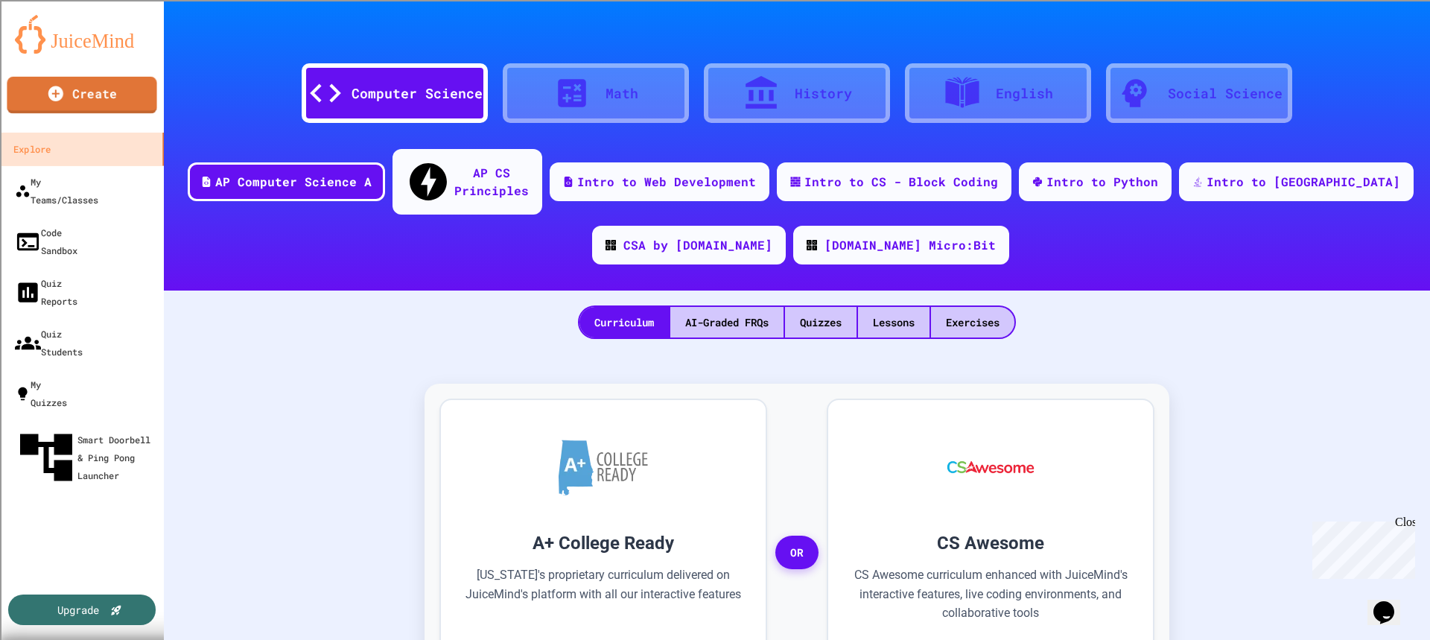
click at [118, 87] on link "Create" at bounding box center [82, 95] width 150 height 37
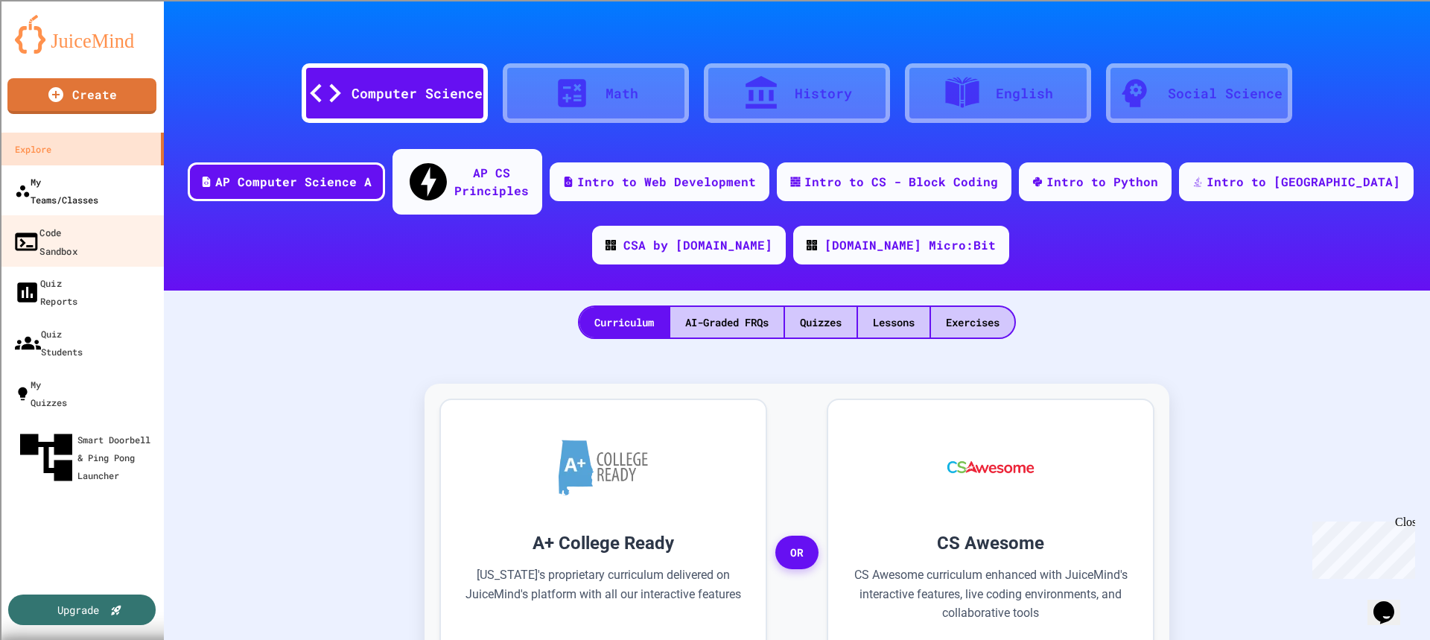
click at [73, 194] on link "My Teams/Classes" at bounding box center [82, 190] width 164 height 51
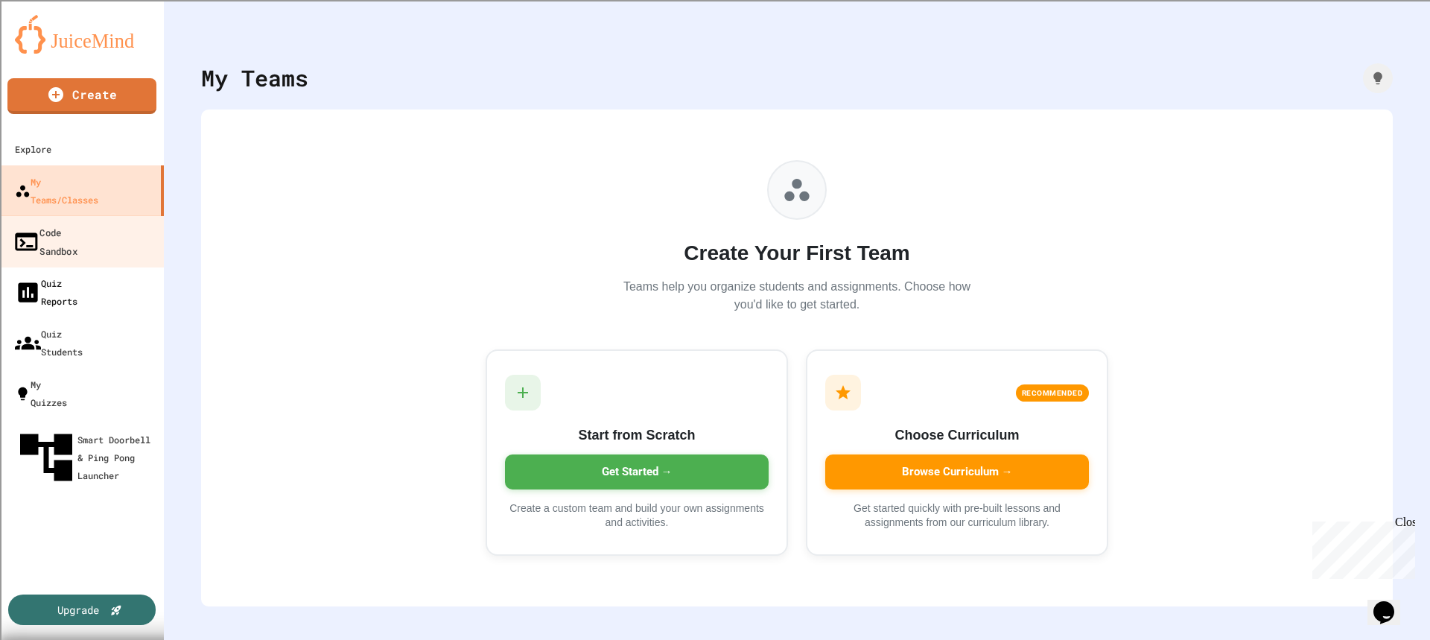
click at [82, 232] on ul "Explore My Teams/Classes Code Sandbox Quiz Reports Quiz Students My Quizzes Sma…" at bounding box center [82, 314] width 164 height 363
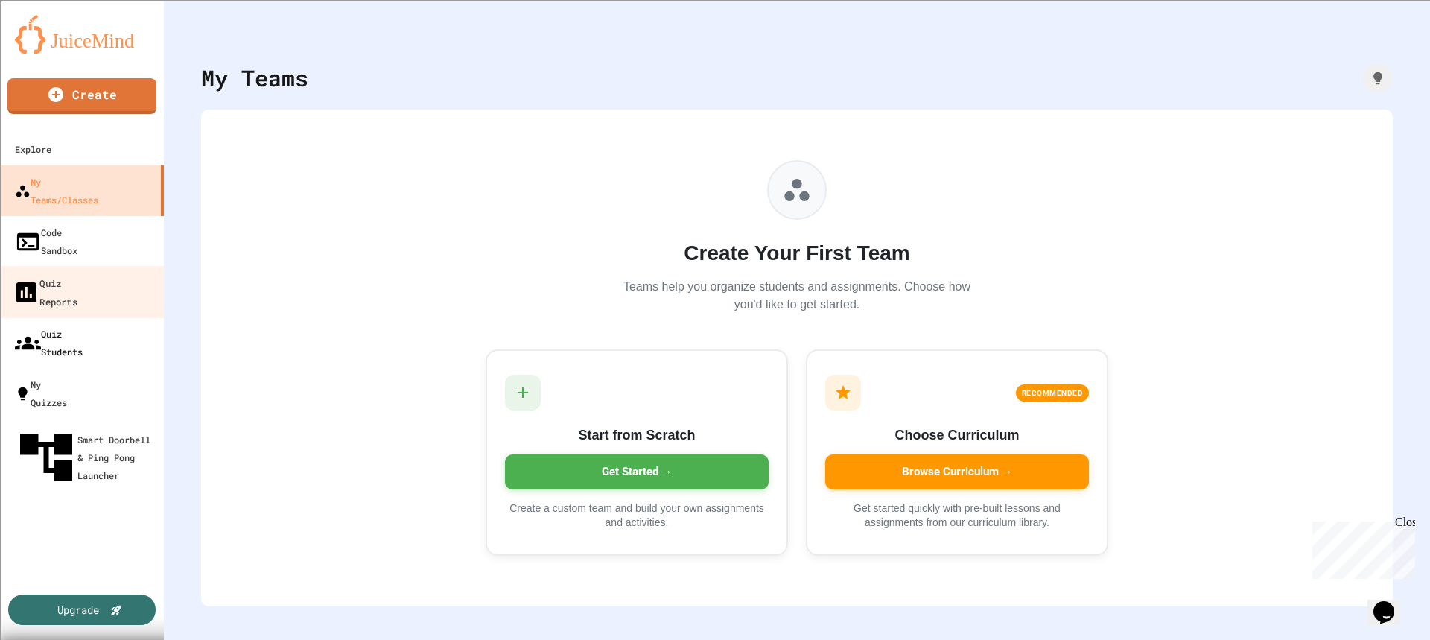
click at [97, 317] on link "Quiz Students" at bounding box center [82, 342] width 164 height 51
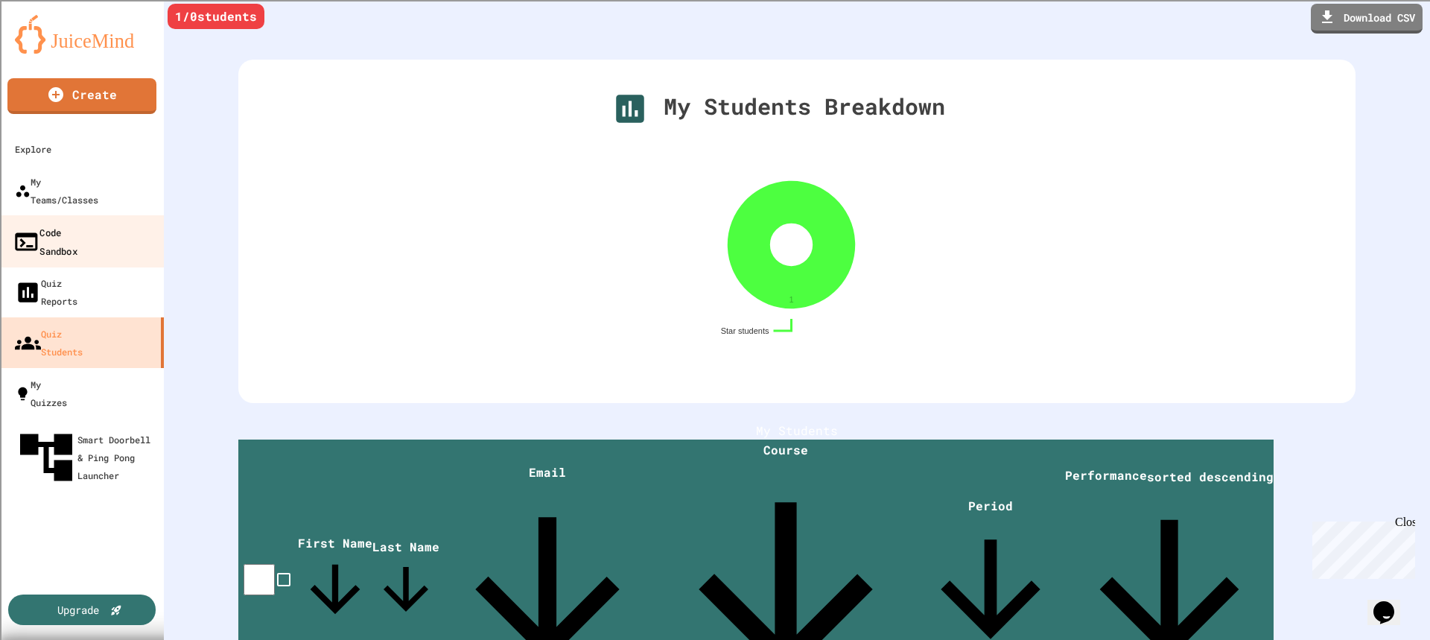
click at [77, 223] on div "Code Sandbox" at bounding box center [45, 241] width 65 height 36
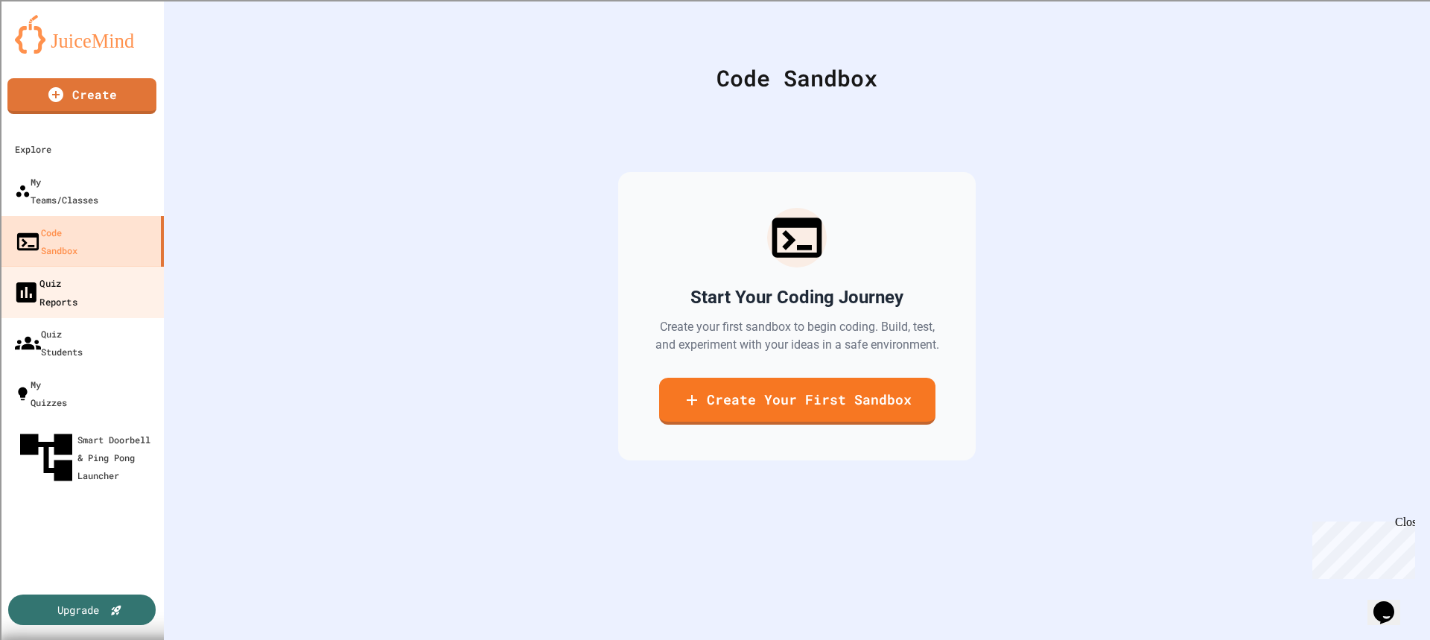
click at [77, 273] on div "Quiz Reports" at bounding box center [45, 291] width 65 height 36
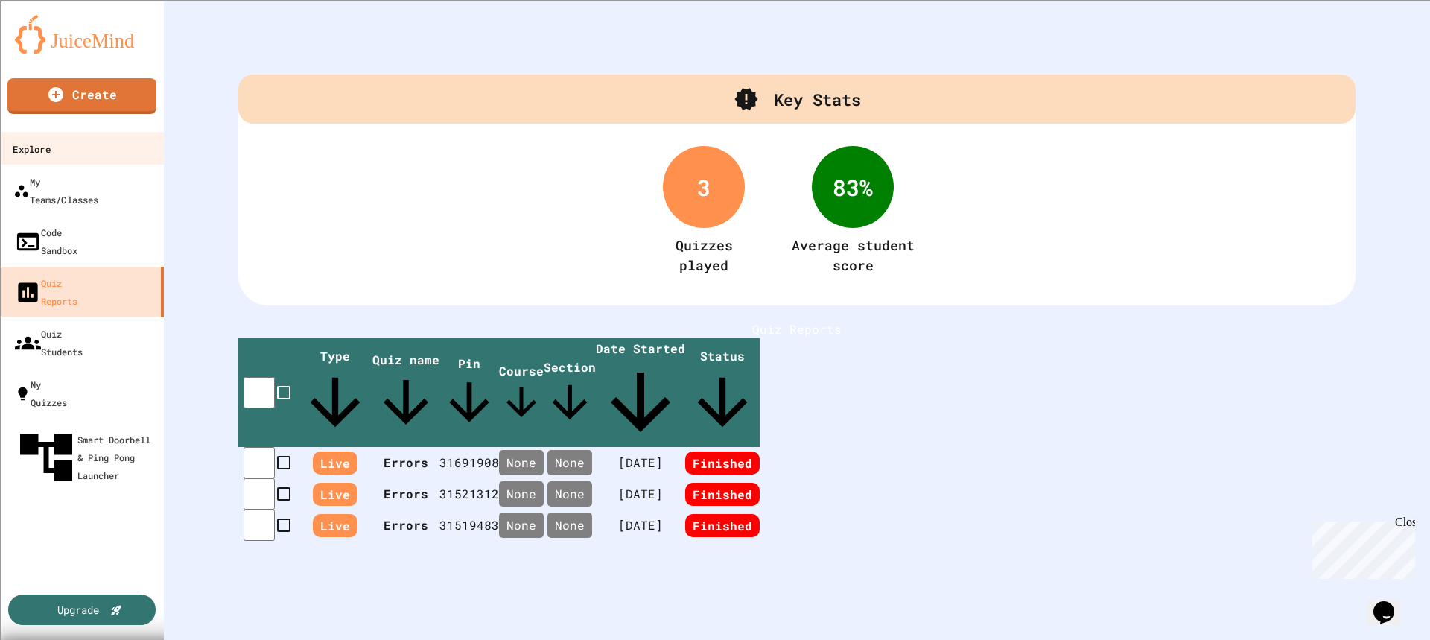
click at [104, 164] on link "Explore" at bounding box center [82, 149] width 169 height 34
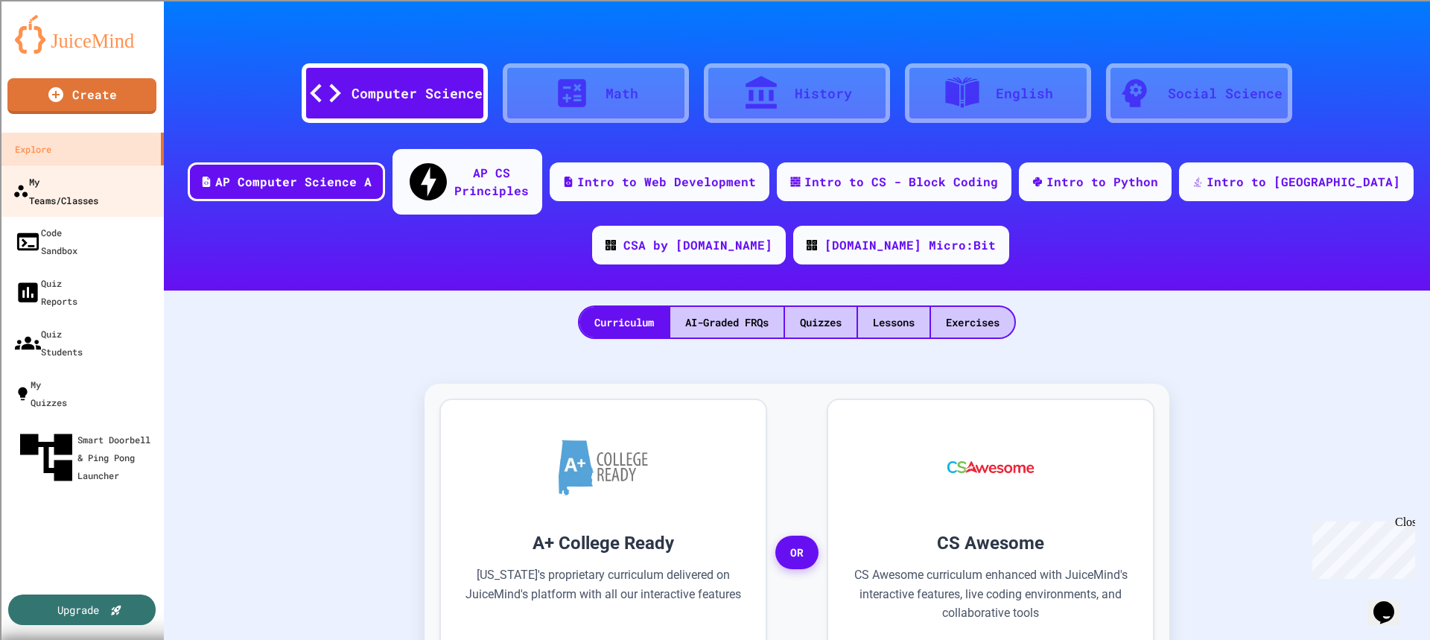
click at [104, 196] on link "My Teams/Classes" at bounding box center [82, 191] width 169 height 52
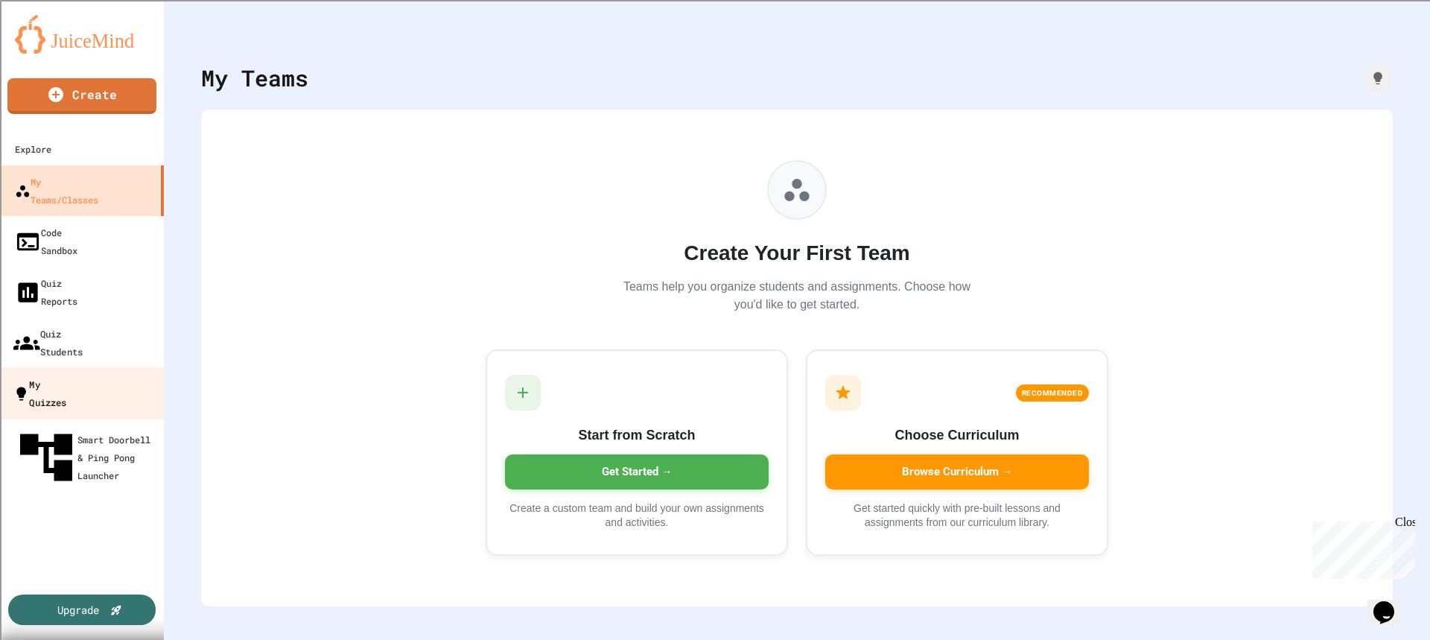
click at [67, 375] on div "My Quizzes" at bounding box center [40, 393] width 54 height 36
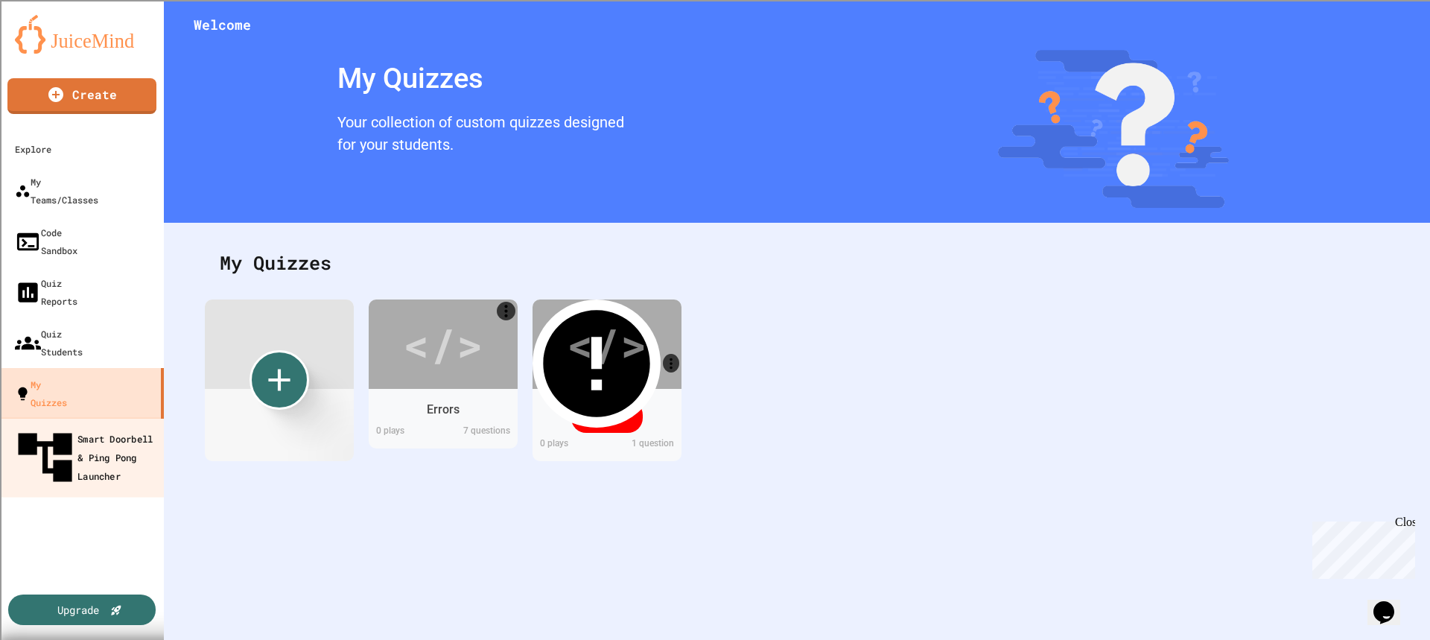
click at [91, 425] on div "Smart Doorbell & Ping Pong Launcher" at bounding box center [86, 457] width 147 height 65
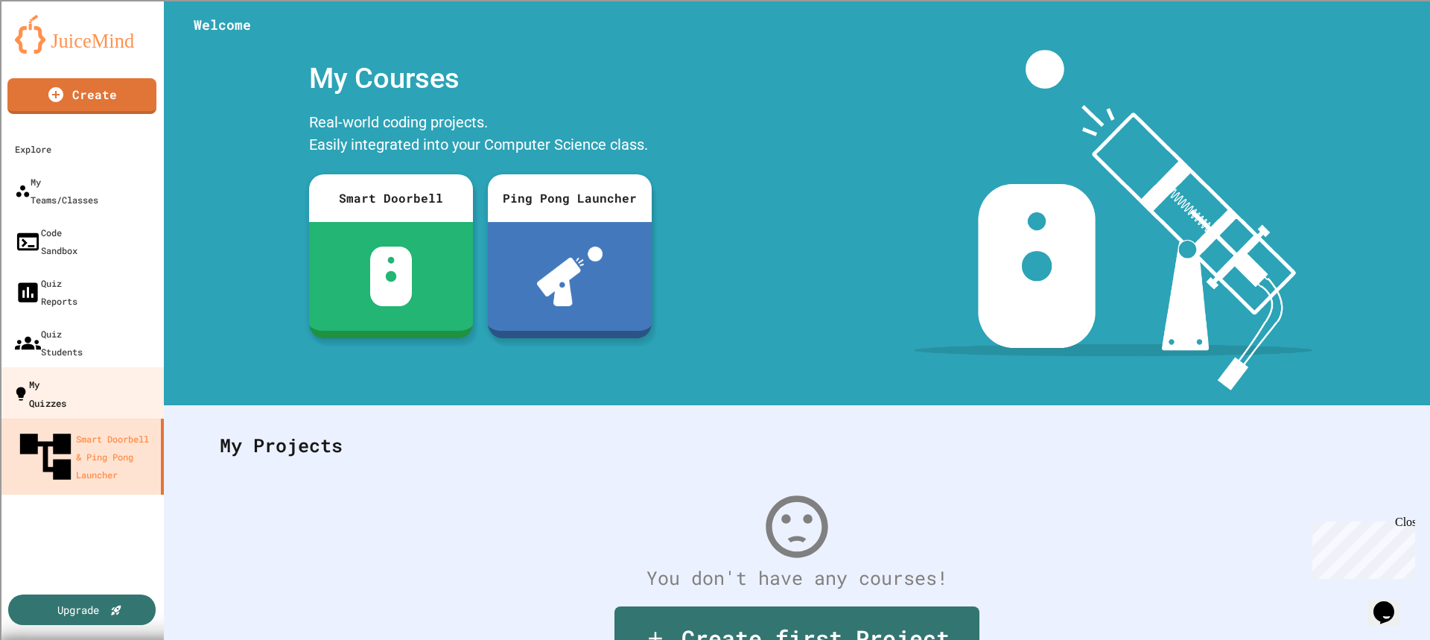
click at [88, 367] on link "My Quizzes" at bounding box center [82, 393] width 169 height 52
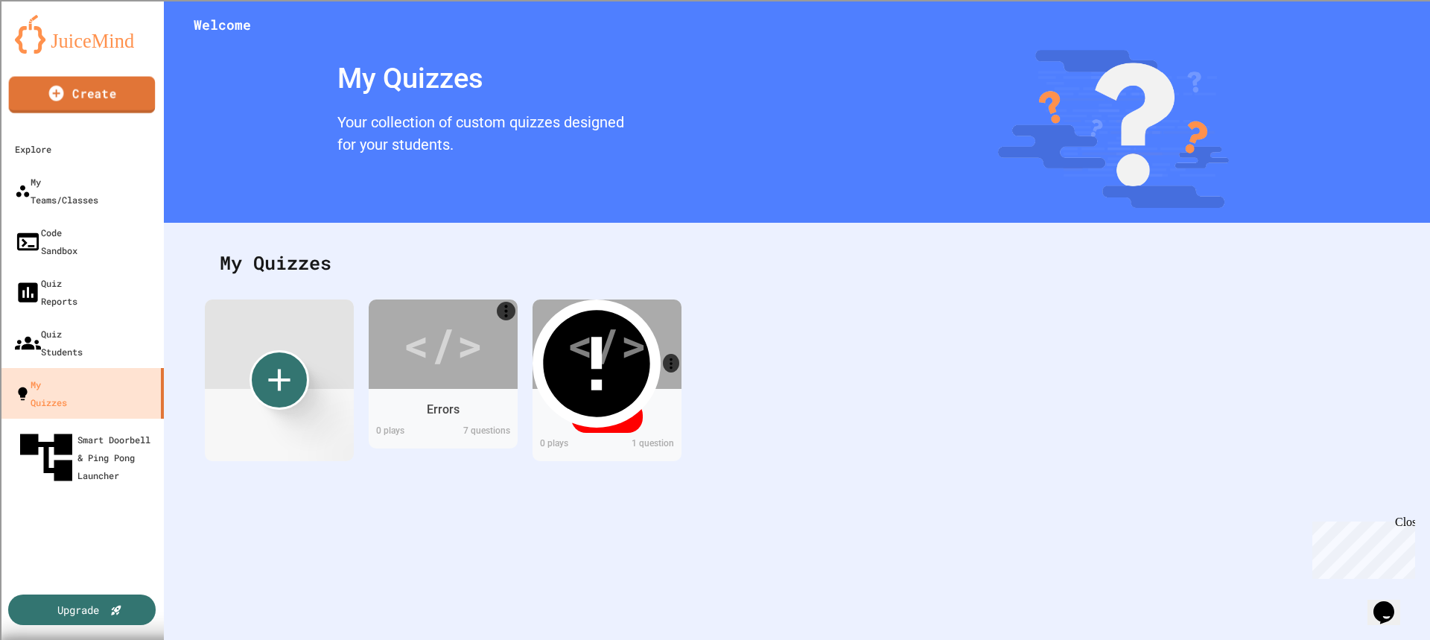
click at [126, 37] on img at bounding box center [82, 34] width 134 height 39
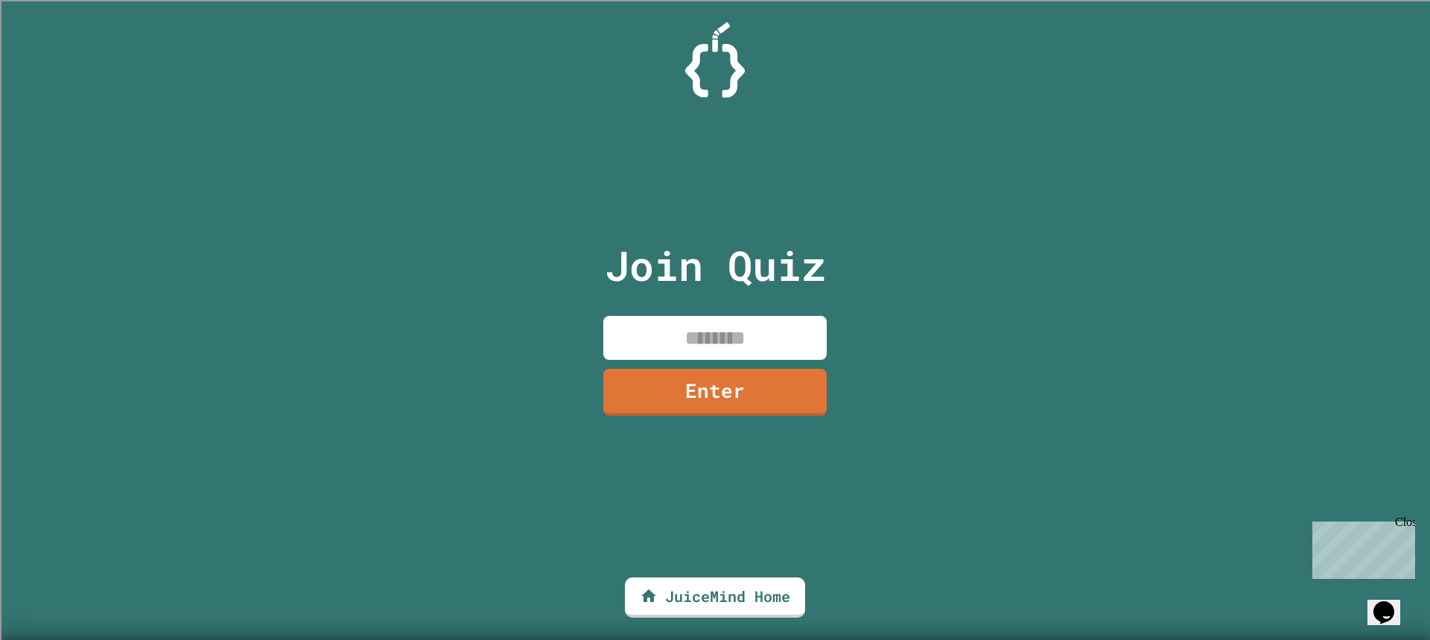
click at [821, 360] on div "Join Quiz Enter" at bounding box center [715, 319] width 251 height 565
click at [814, 337] on input at bounding box center [714, 338] width 223 height 44
type input "********"
click at [744, 415] on link "Enter" at bounding box center [714, 392] width 223 height 47
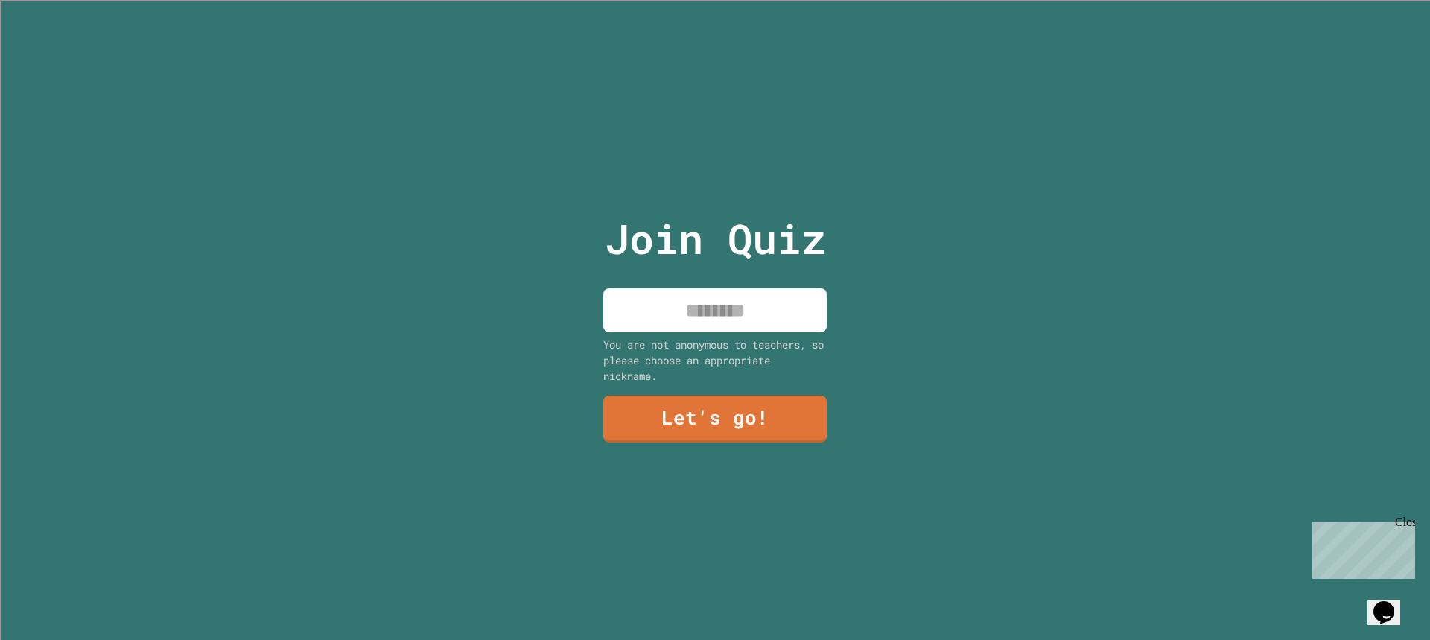
click at [777, 310] on input at bounding box center [714, 310] width 223 height 44
type input "******"
click at [726, 401] on link "Let's go!" at bounding box center [714, 418] width 223 height 47
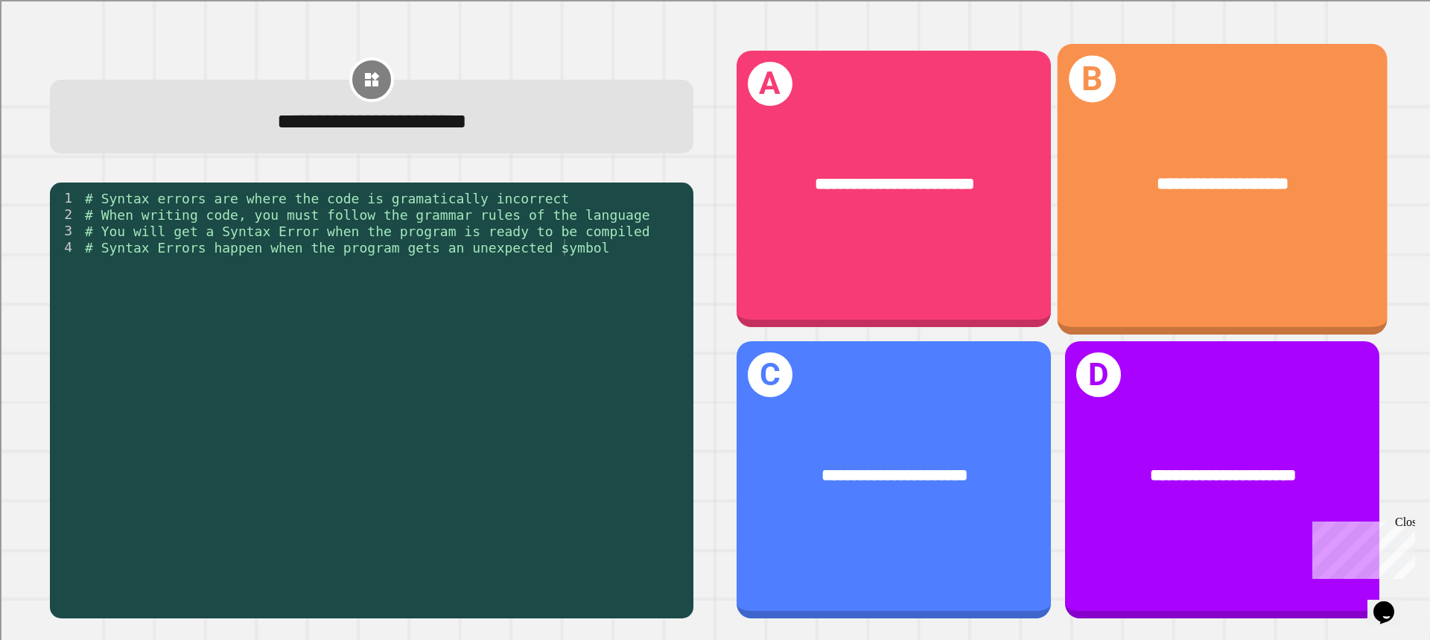
click at [1125, 199] on div "**********" at bounding box center [1223, 184] width 330 height 97
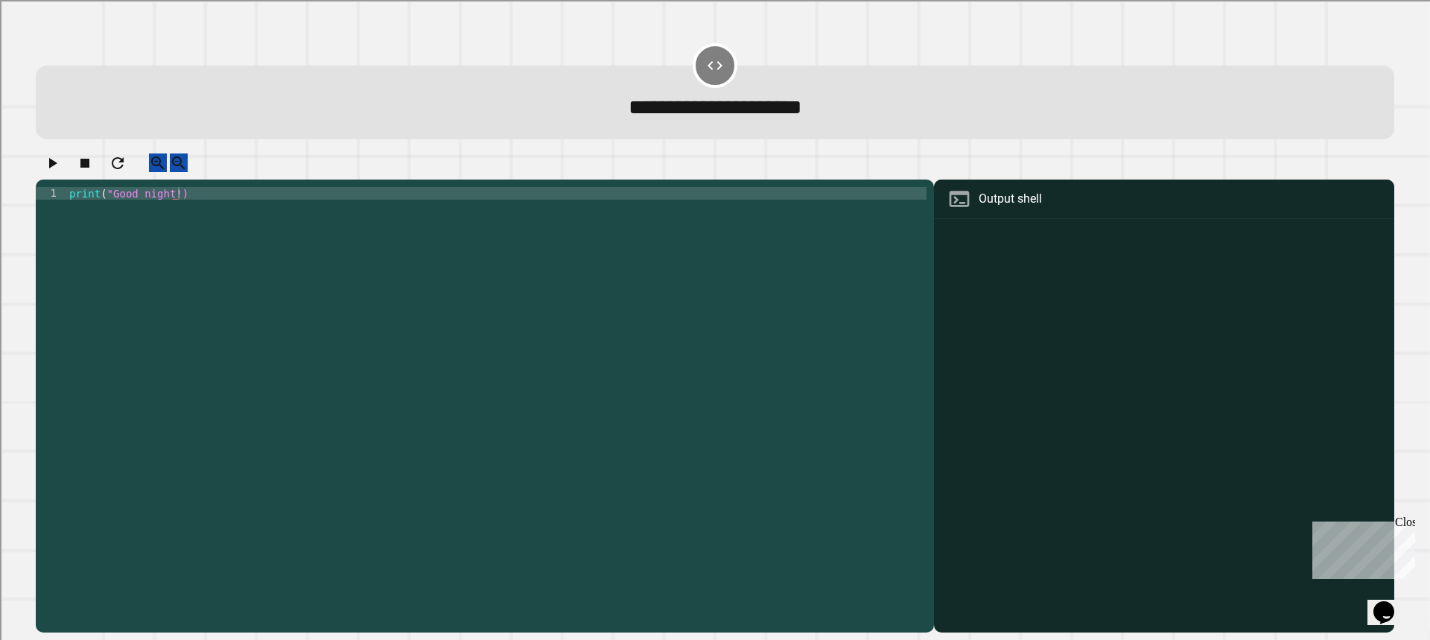
click at [283, 223] on div "print ( "Good night!)" at bounding box center [496, 396] width 860 height 418
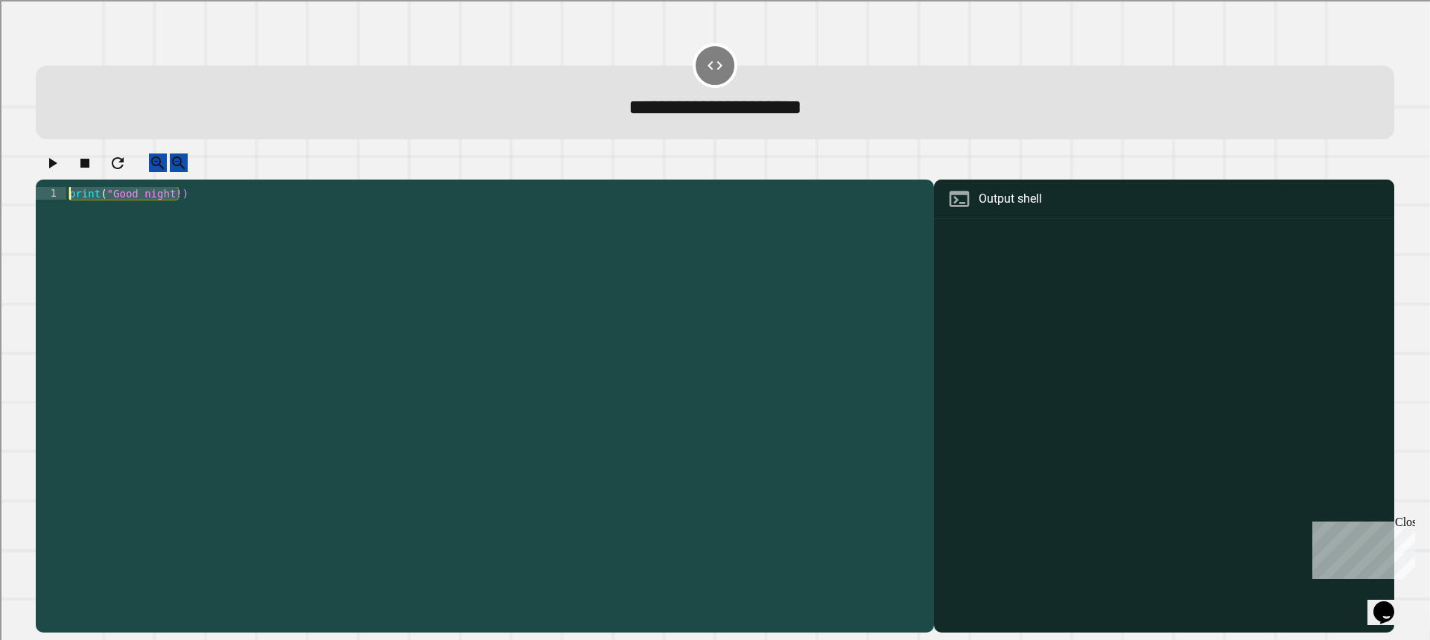
type textarea "**********"
drag, startPoint x: 185, startPoint y: 211, endPoint x: 63, endPoint y: 209, distance: 121.4
click at [63, 209] on div "**********" at bounding box center [481, 383] width 891 height 392
click at [217, 201] on div "print ( "Good night!)" at bounding box center [496, 383] width 860 height 392
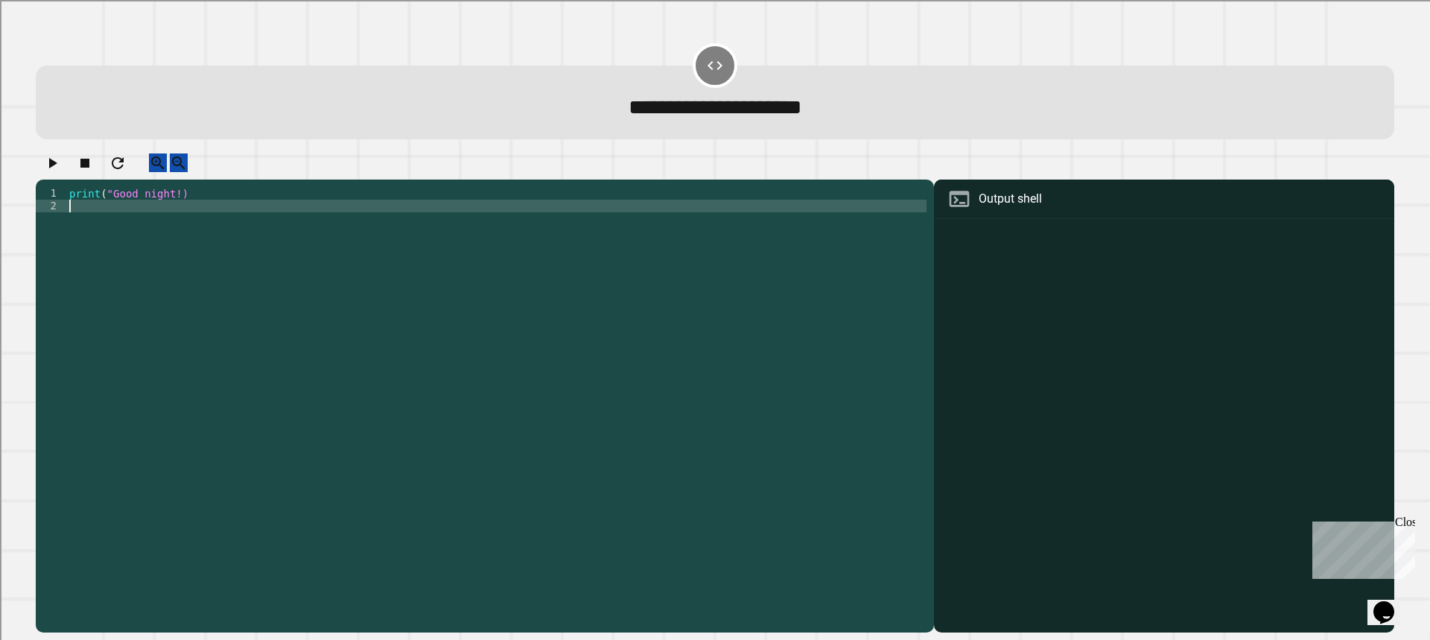
paste textarea "**********"
click at [172, 220] on div "print ( "Good night!) print ( "Good night!)" at bounding box center [496, 396] width 860 height 418
click at [61, 172] on icon "button" at bounding box center [52, 163] width 18 height 18
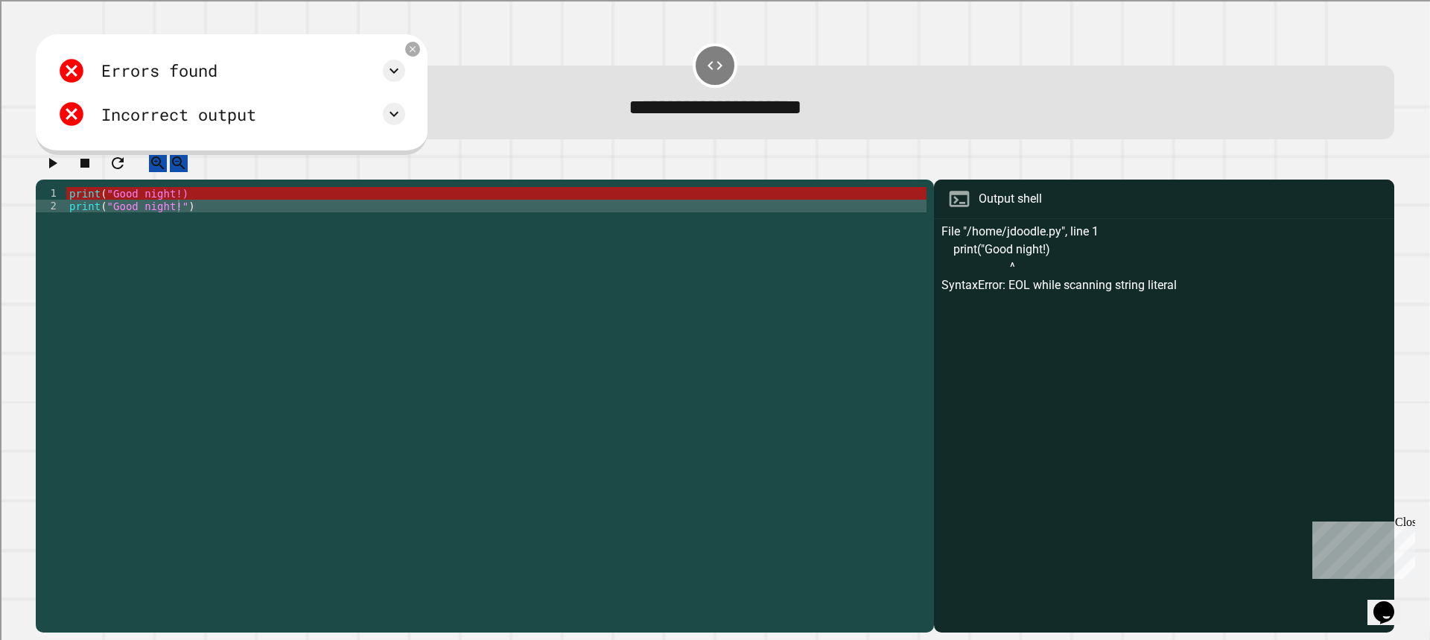
click at [171, 206] on div "print ( "Good night!) print ( "Good night!" )" at bounding box center [496, 396] width 860 height 418
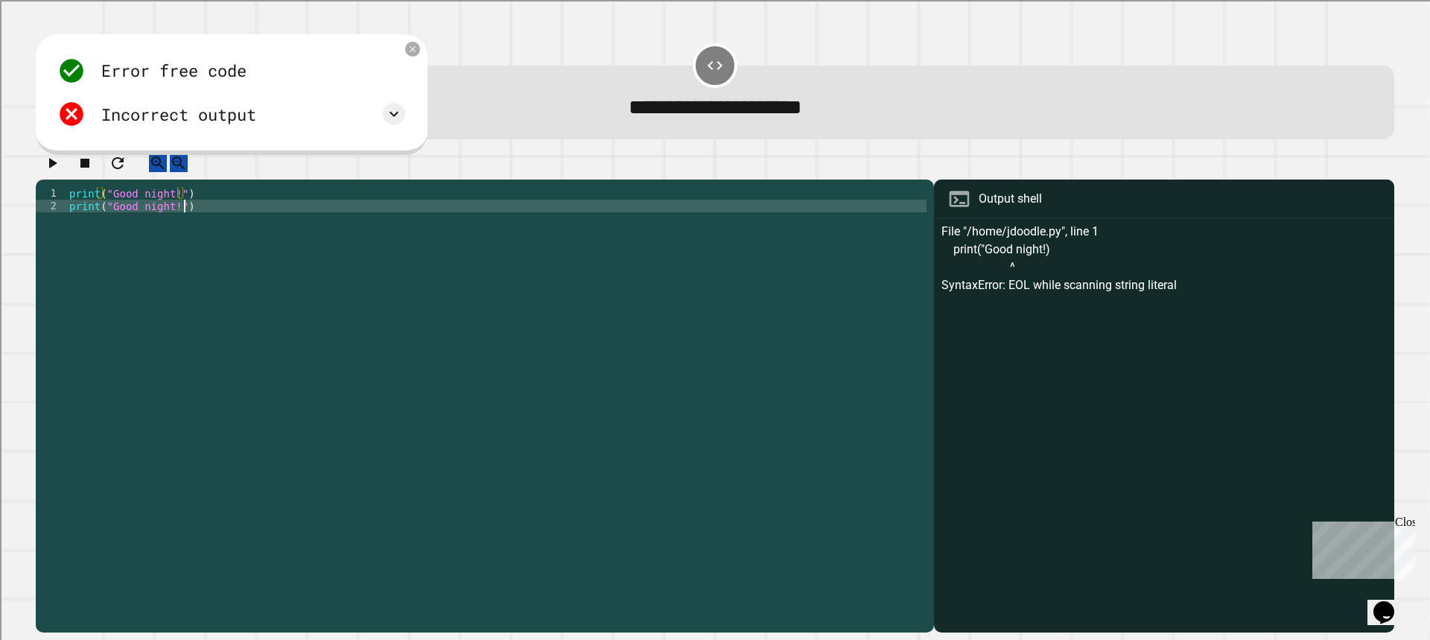
click at [234, 228] on div "print ( "Good night!" ) print ( "Good night!" )" at bounding box center [496, 396] width 860 height 418
click at [57, 168] on icon "button" at bounding box center [53, 163] width 8 height 10
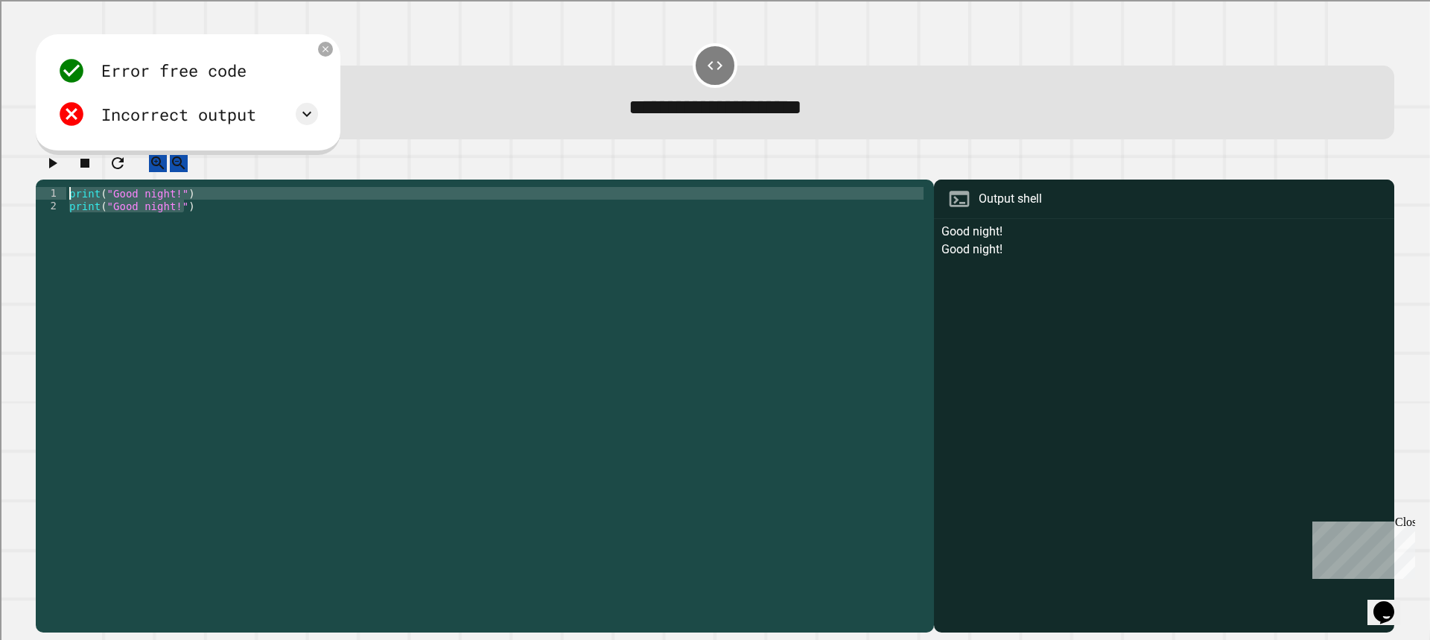
drag, startPoint x: 207, startPoint y: 225, endPoint x: 0, endPoint y: 195, distance: 209.2
click at [0, 195] on div "**********" at bounding box center [715, 320] width 1430 height 640
click at [186, 218] on div "print ( "Good night!" ) print ( "Good night!" )" at bounding box center [496, 383] width 860 height 392
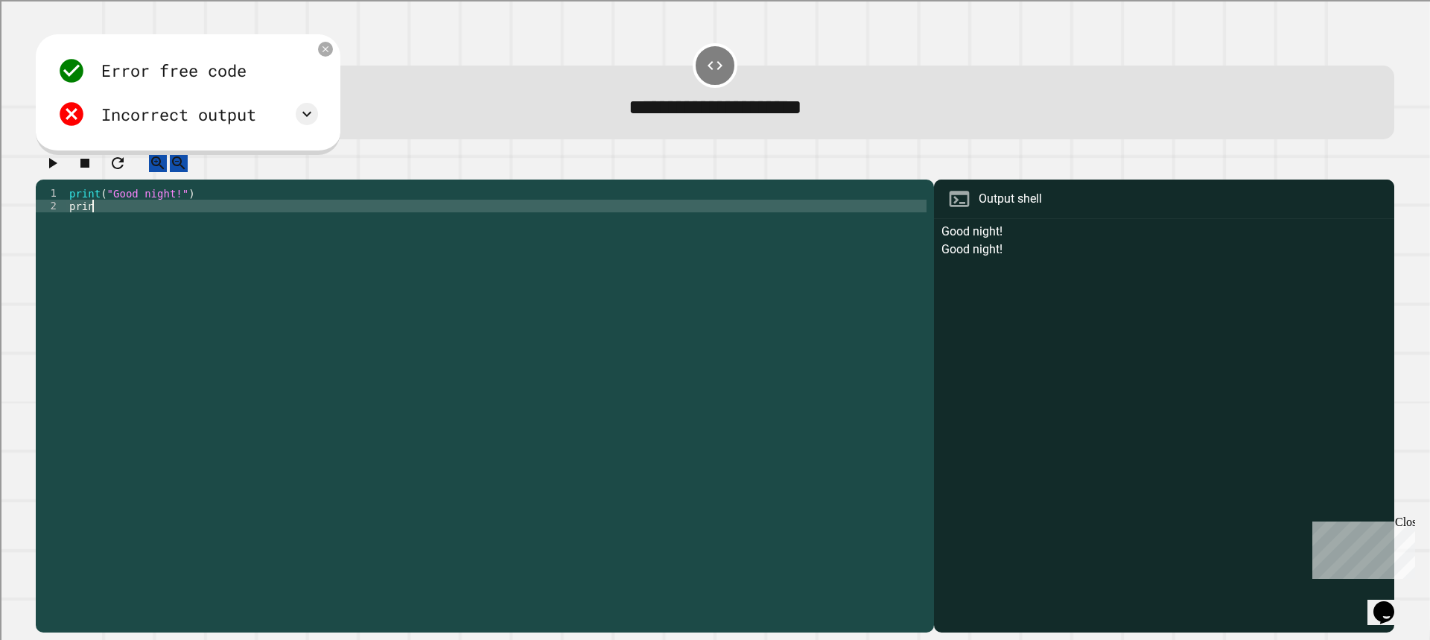
scroll to position [0, 0]
type textarea "*"
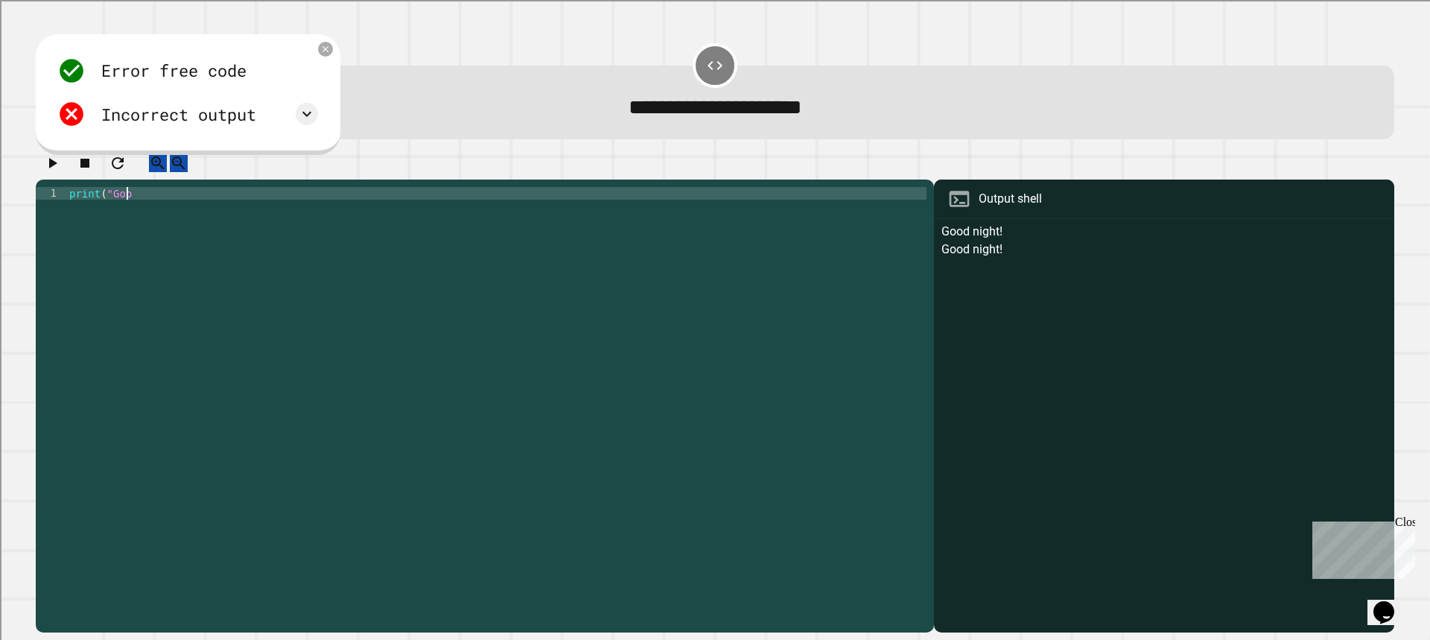
click at [127, 172] on icon "button" at bounding box center [118, 163] width 18 height 18
click at [173, 211] on div "print ( "Good night!)" at bounding box center [496, 383] width 860 height 392
type textarea "**********"
click at [61, 172] on icon "button" at bounding box center [52, 163] width 18 height 18
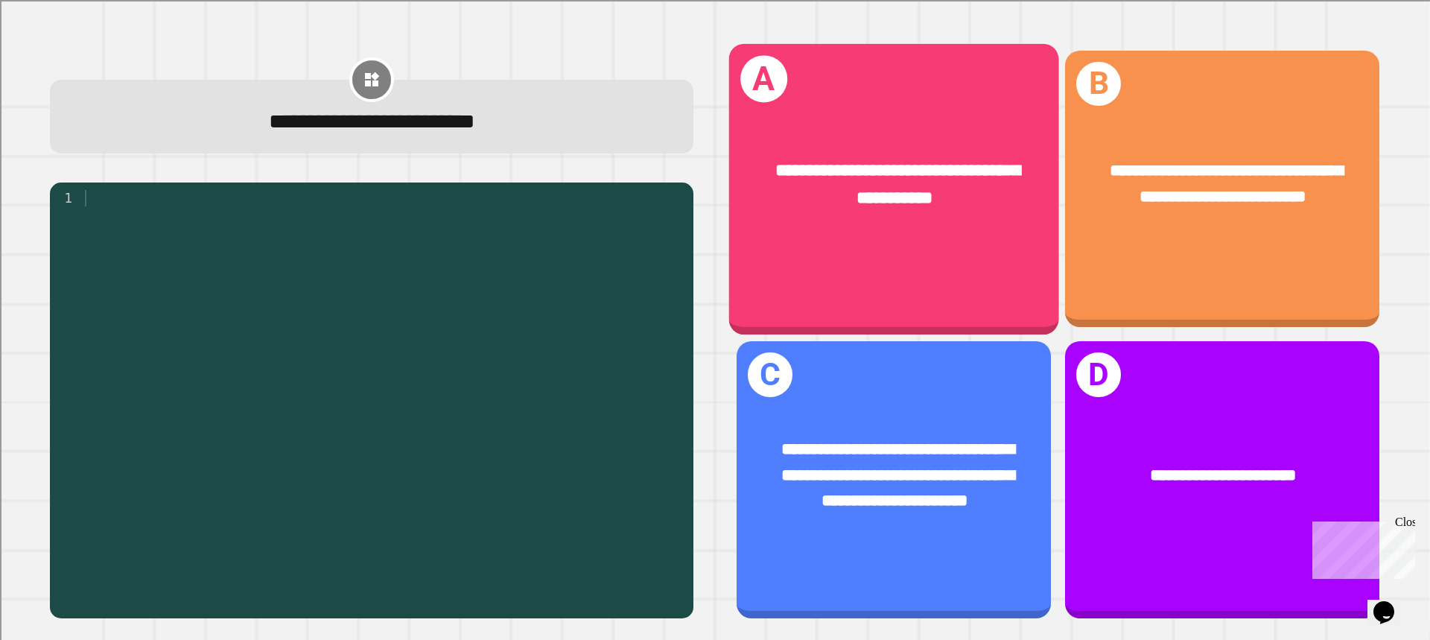
click at [936, 218] on div "**********" at bounding box center [894, 185] width 330 height 124
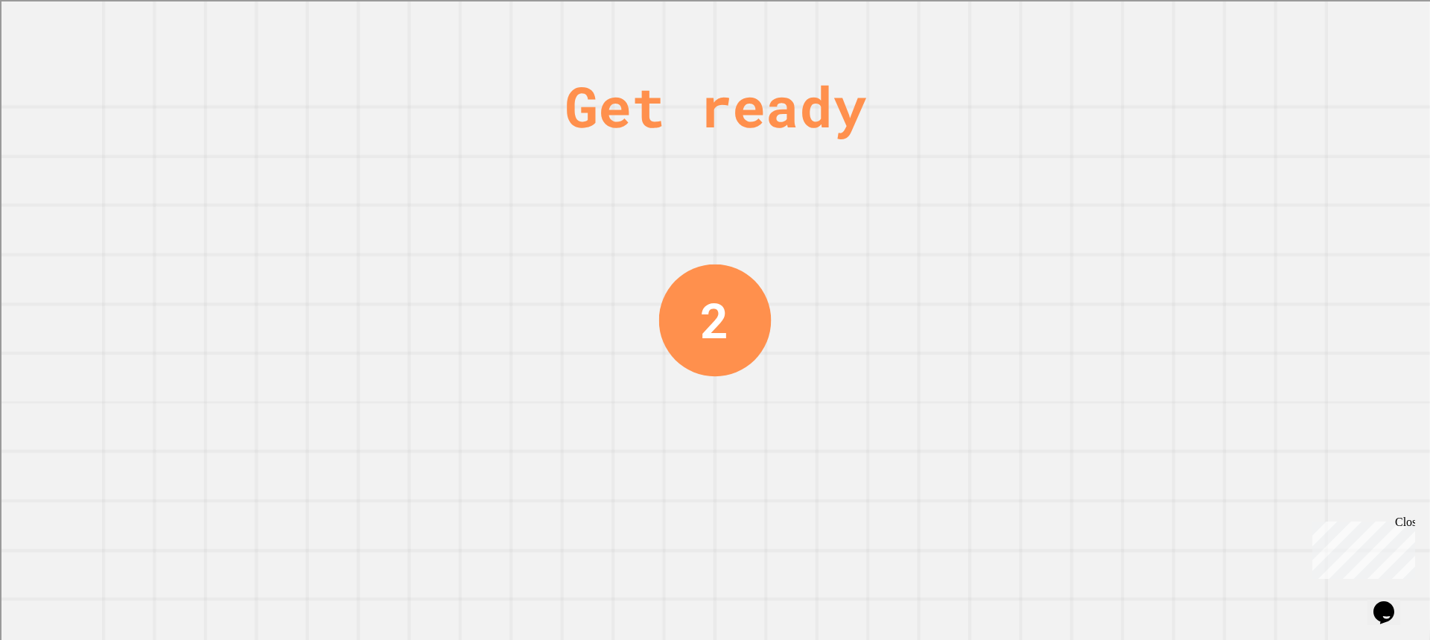
click at [729, 61] on div "Get ready 2" at bounding box center [715, 320] width 112 height 640
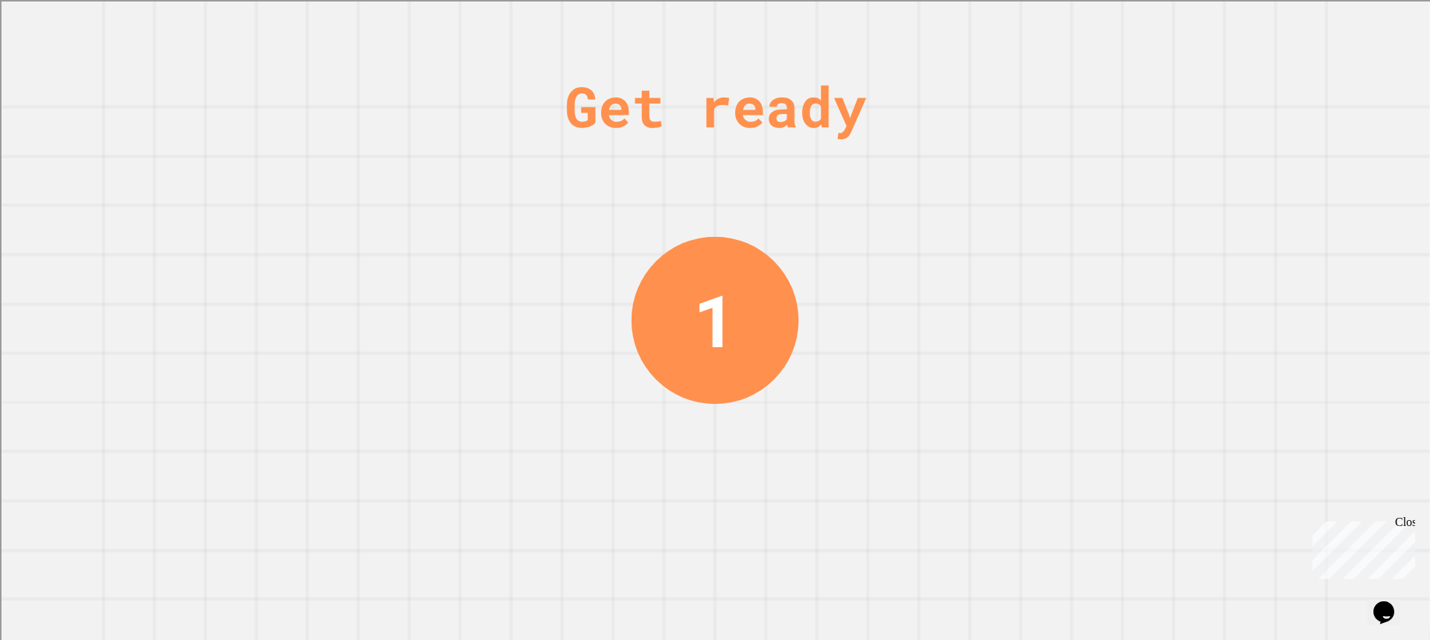
click at [744, 101] on div "Get ready" at bounding box center [716, 106] width 302 height 84
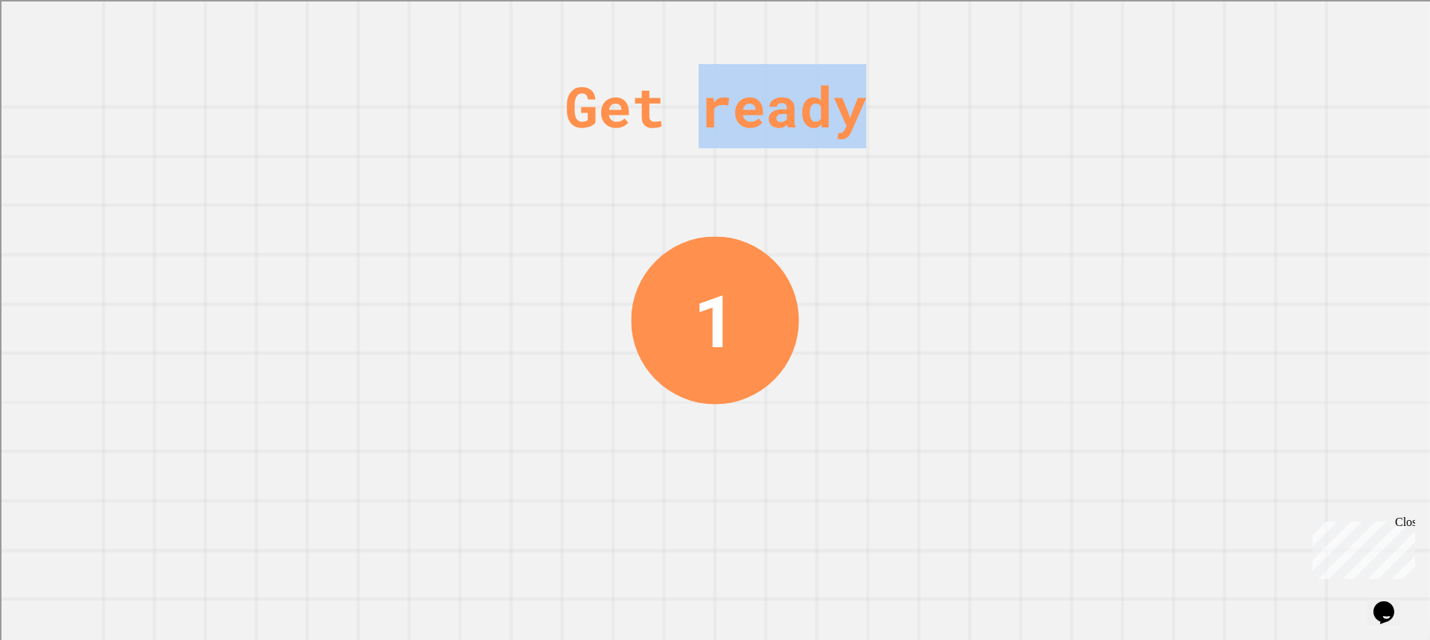
click at [745, 101] on div "Get ready" at bounding box center [716, 106] width 302 height 84
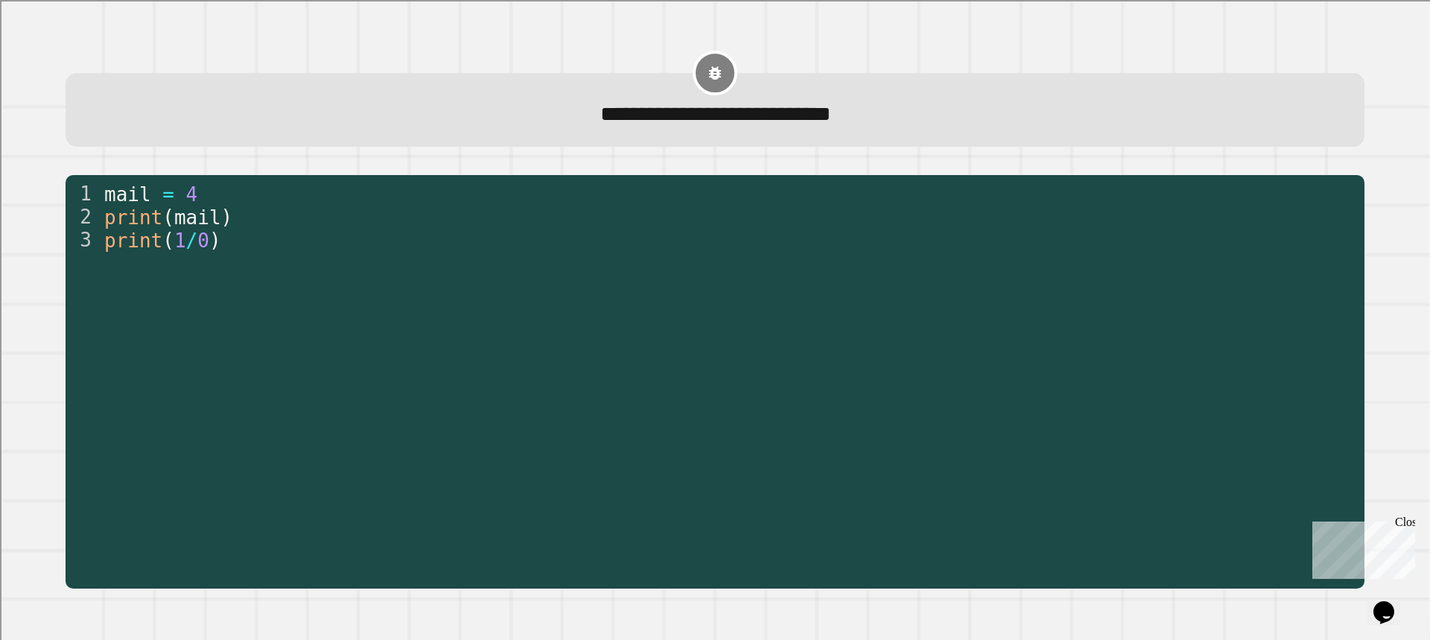
click at [600, 123] on span "**********" at bounding box center [715, 114] width 231 height 21
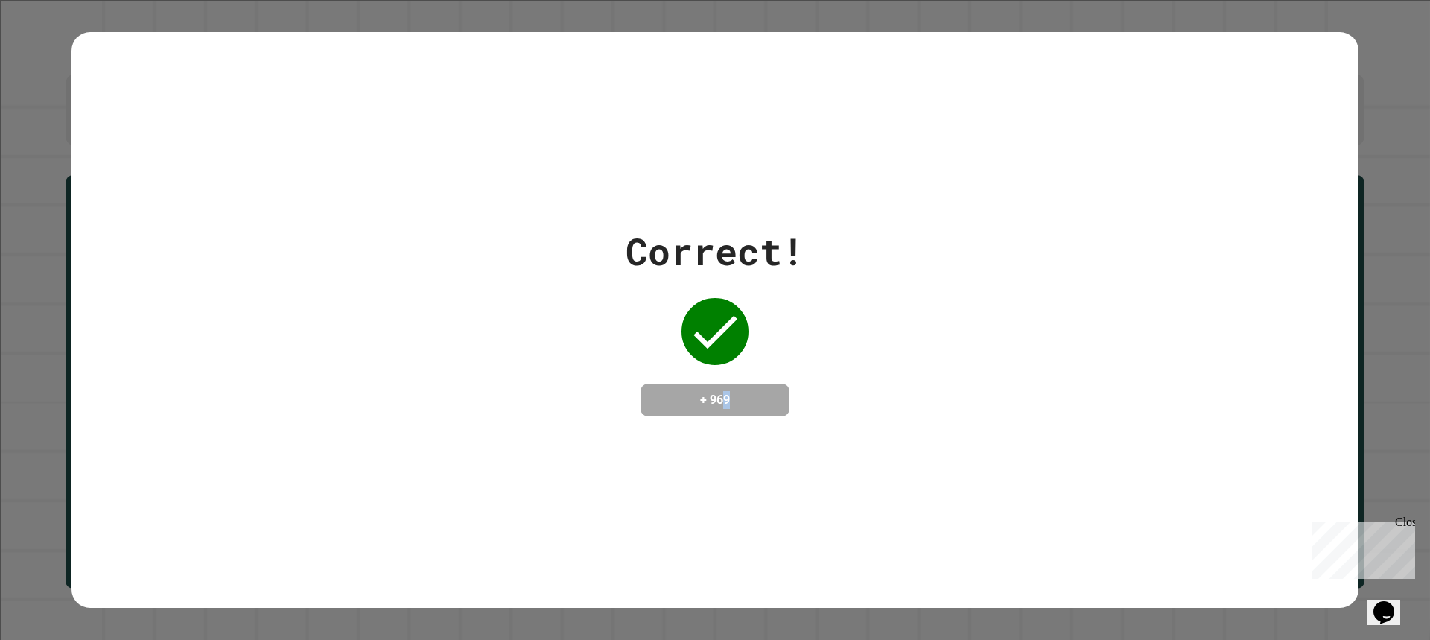
drag, startPoint x: 728, startPoint y: 398, endPoint x: 740, endPoint y: 394, distance: 11.8
click at [740, 394] on h4 "+ 969" at bounding box center [714, 400] width 119 height 18
click at [740, 393] on h4 "+ 969" at bounding box center [714, 400] width 119 height 18
click at [740, 392] on h4 "+ 969" at bounding box center [714, 400] width 119 height 18
click at [734, 394] on h4 "+ 969" at bounding box center [714, 400] width 119 height 18
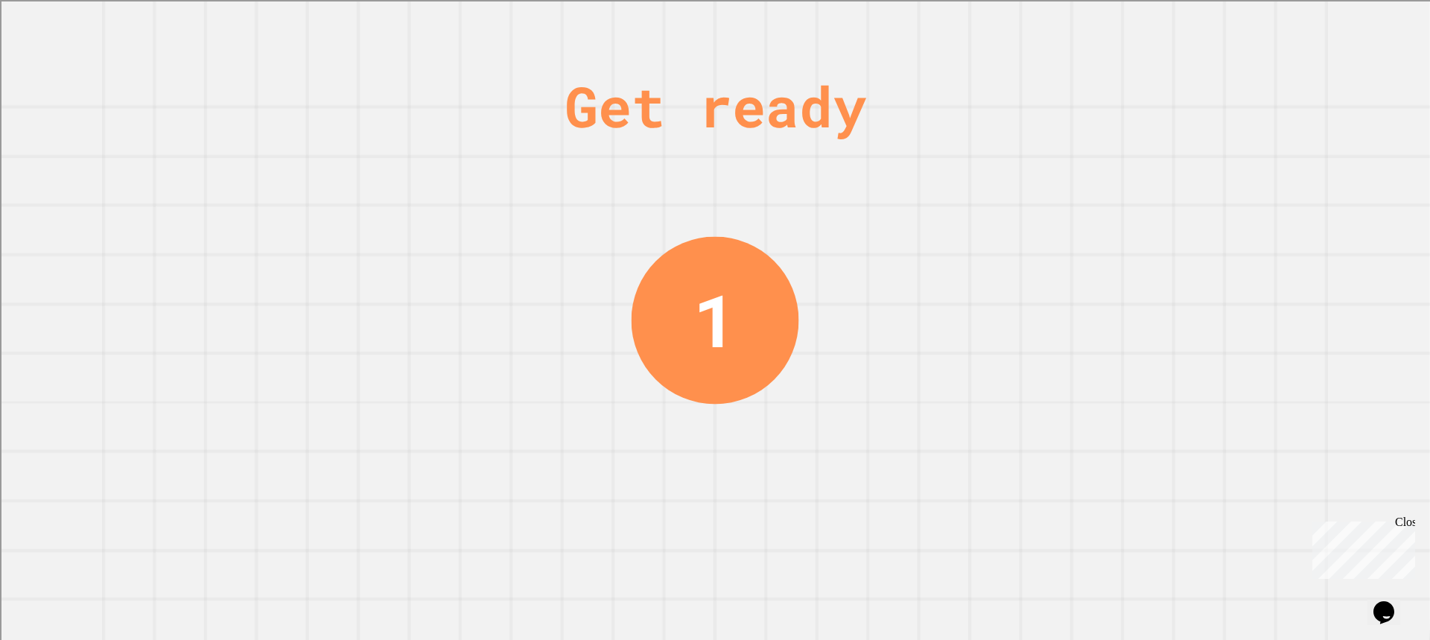
click at [479, 188] on div "Get ready 1" at bounding box center [715, 320] width 1430 height 640
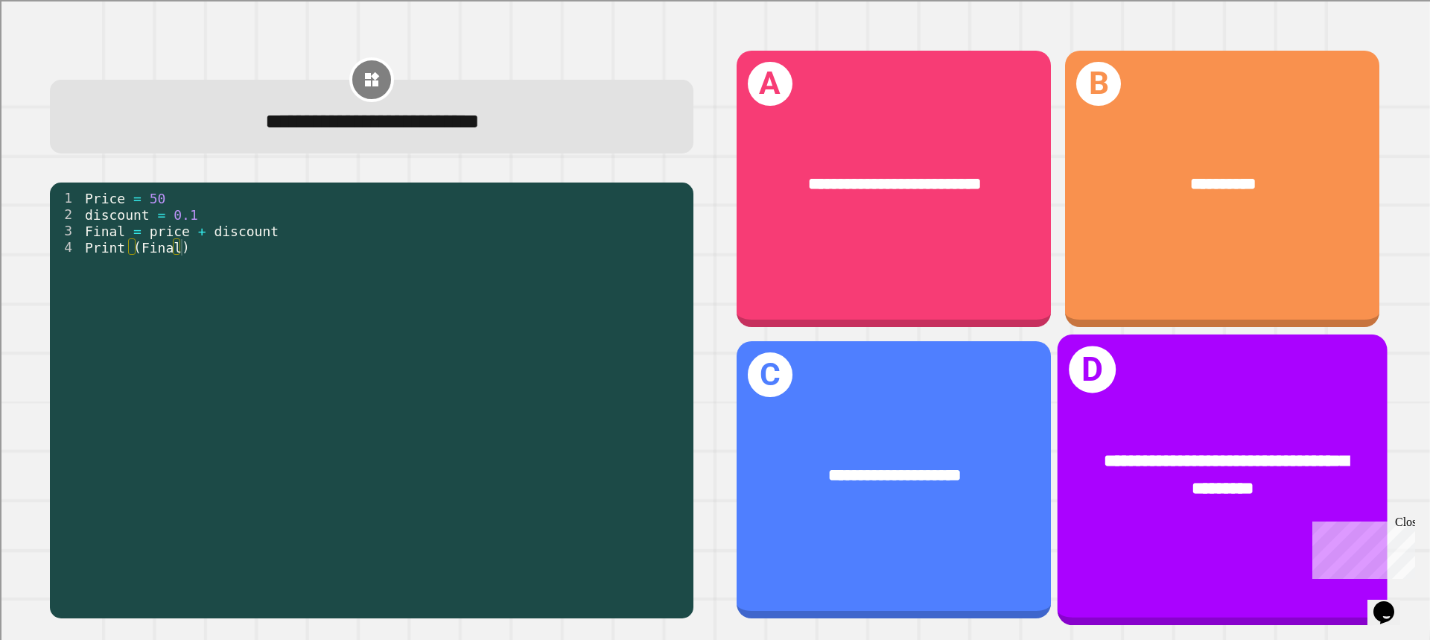
click at [1120, 448] on div "**********" at bounding box center [1222, 475] width 259 height 54
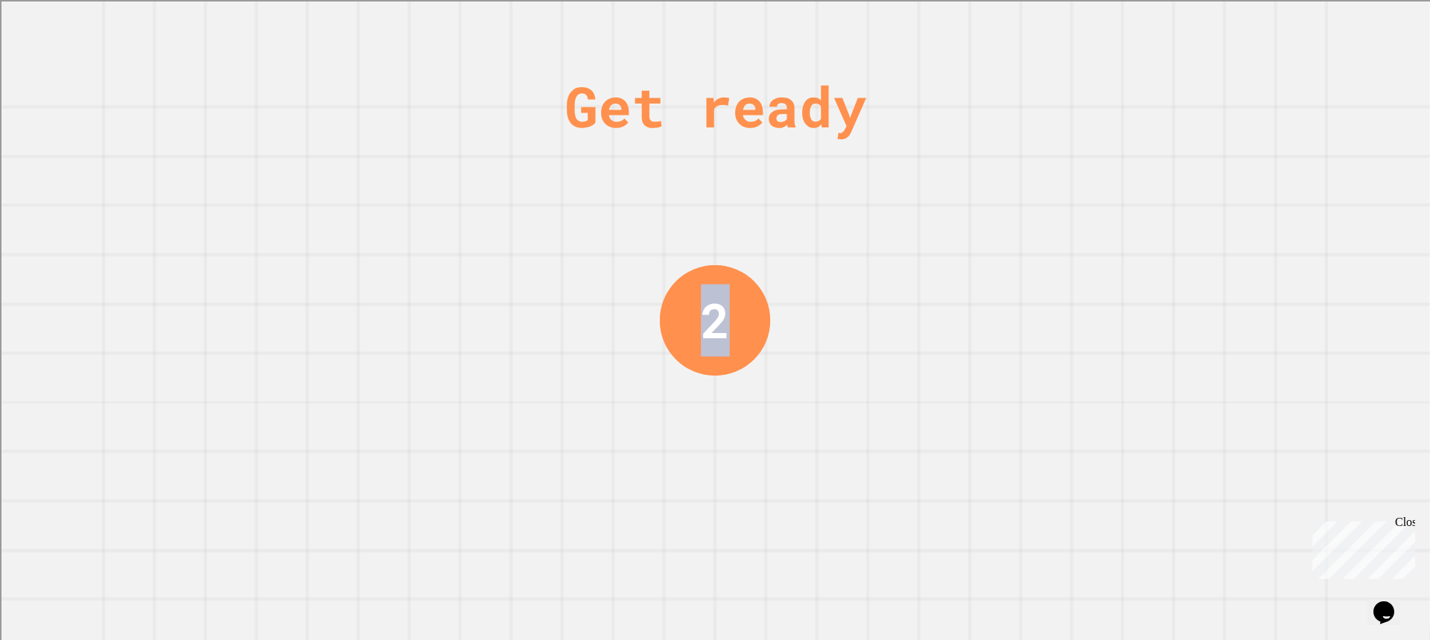
drag, startPoint x: 541, startPoint y: 128, endPoint x: 949, endPoint y: 34, distance: 418.8
click at [949, 34] on div "Get ready 2" at bounding box center [715, 320] width 1430 height 640
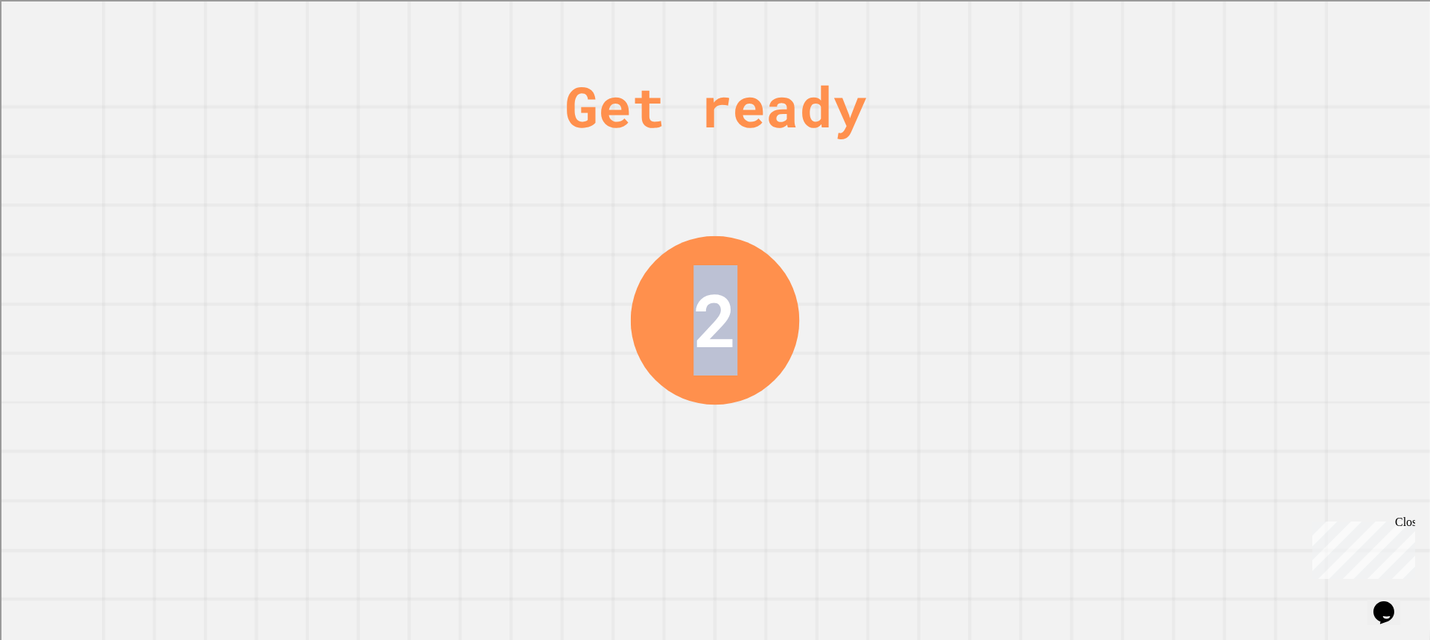
click at [953, 124] on div "Get ready 2" at bounding box center [715, 320] width 1430 height 640
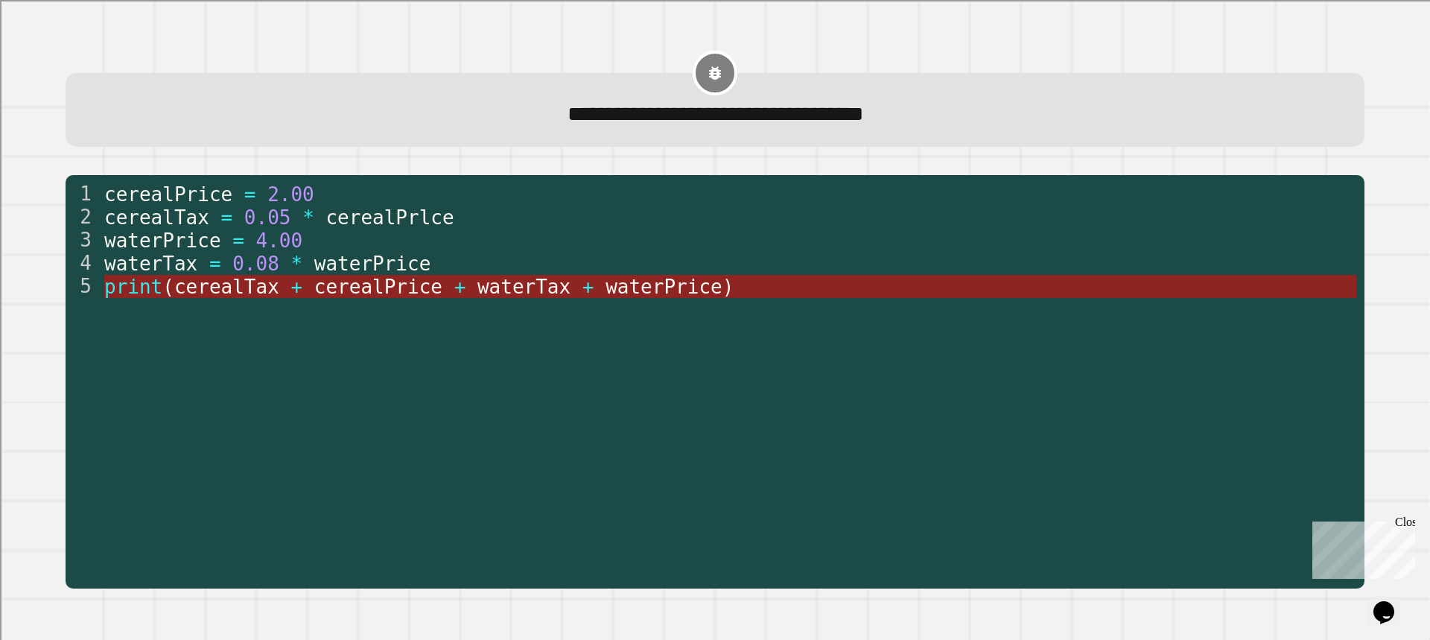
click at [290, 290] on span "+" at bounding box center [296, 287] width 12 height 22
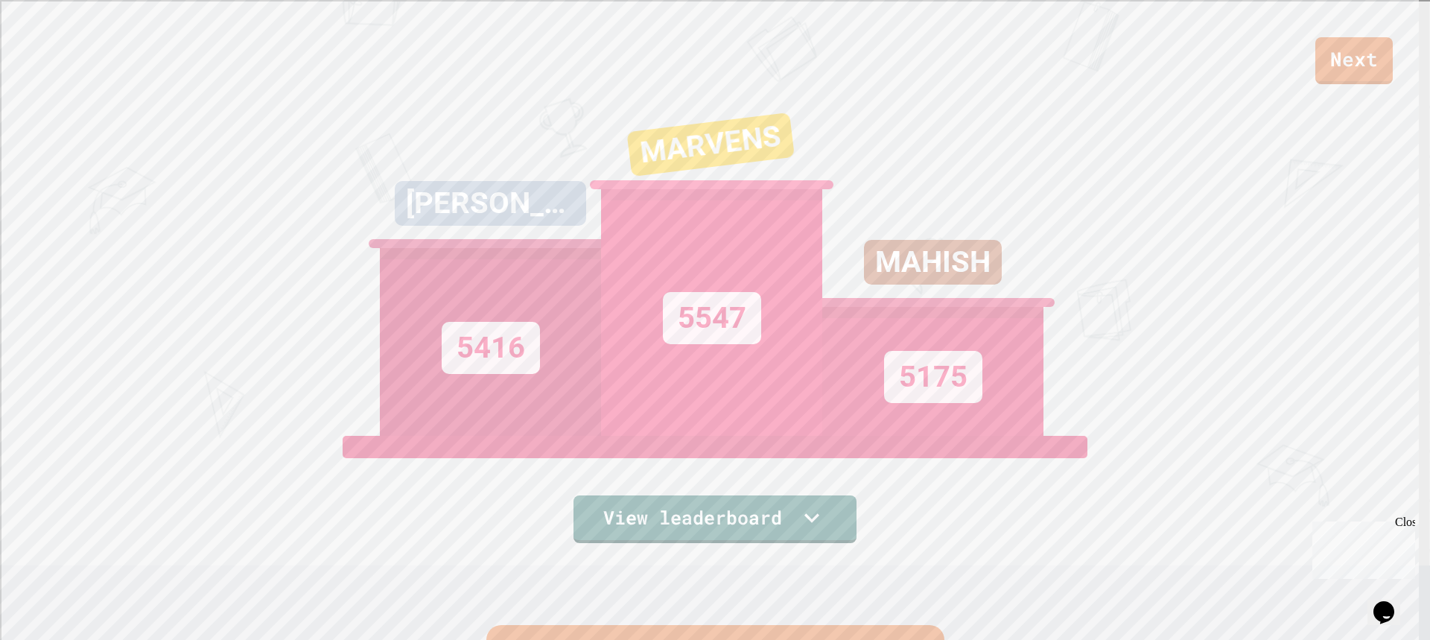
scroll to position [372, 0]
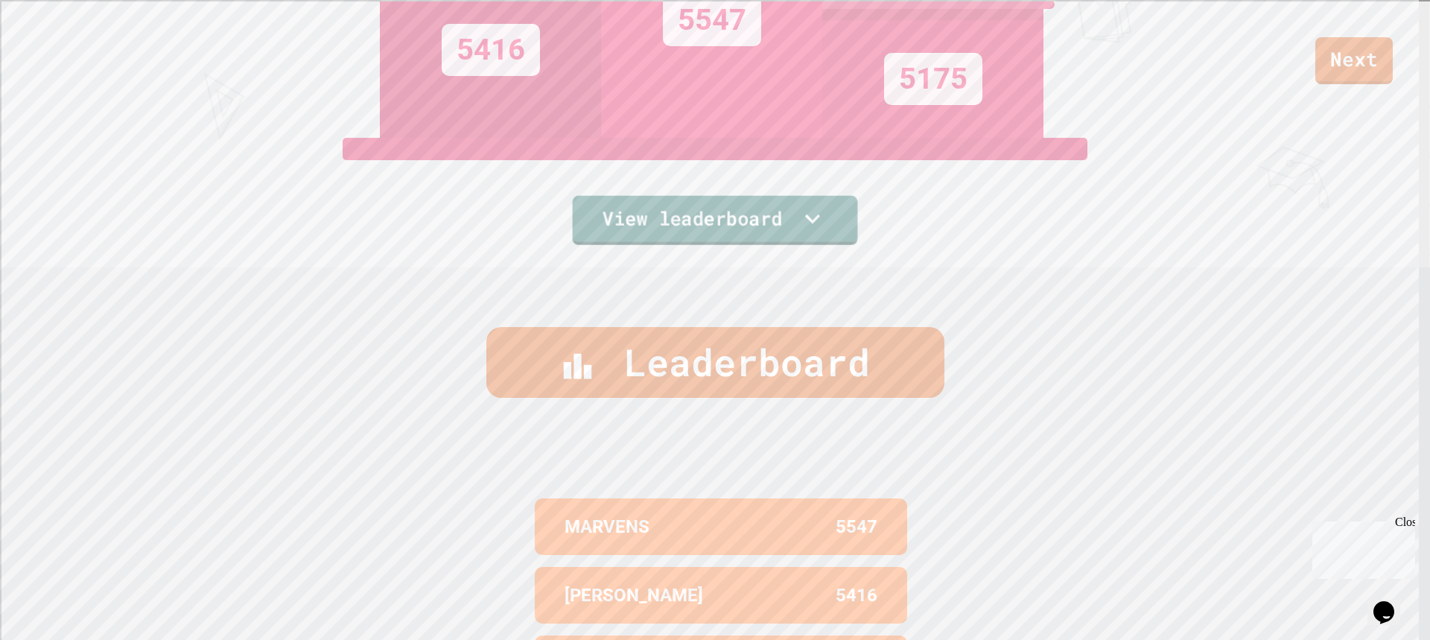
click at [643, 222] on link "View leaderboard" at bounding box center [715, 220] width 285 height 49
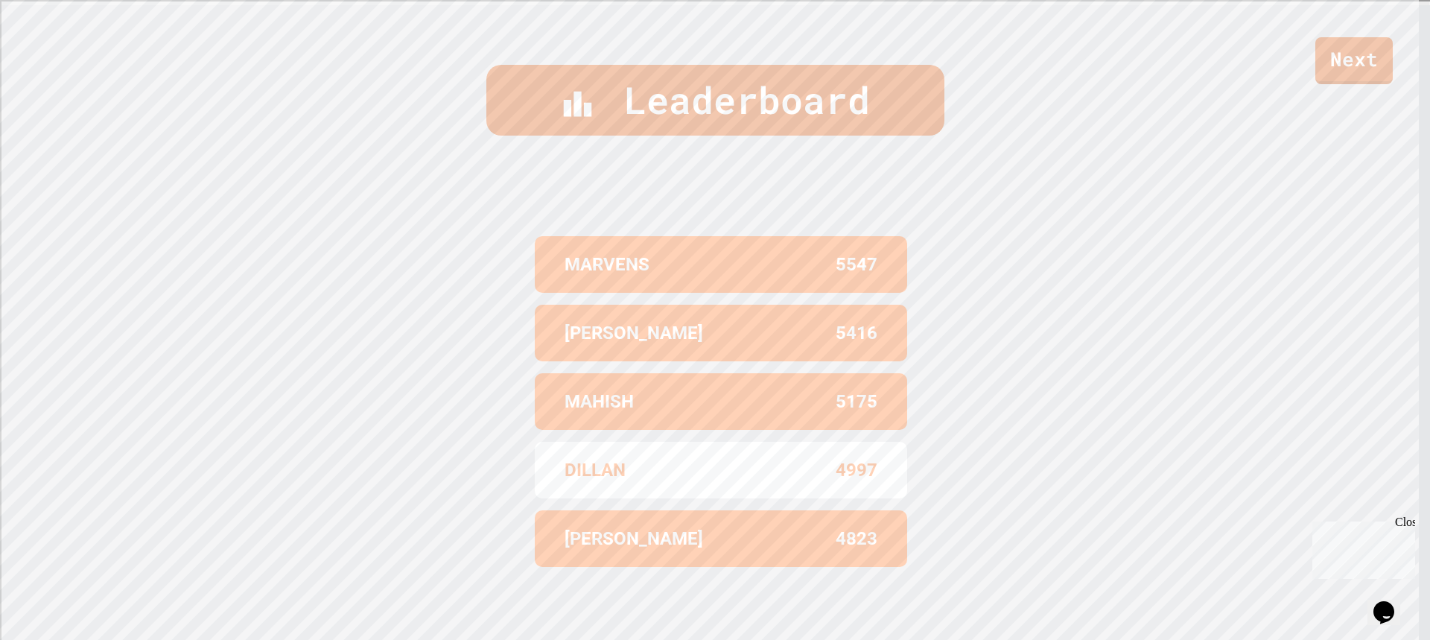
scroll to position [646, 0]
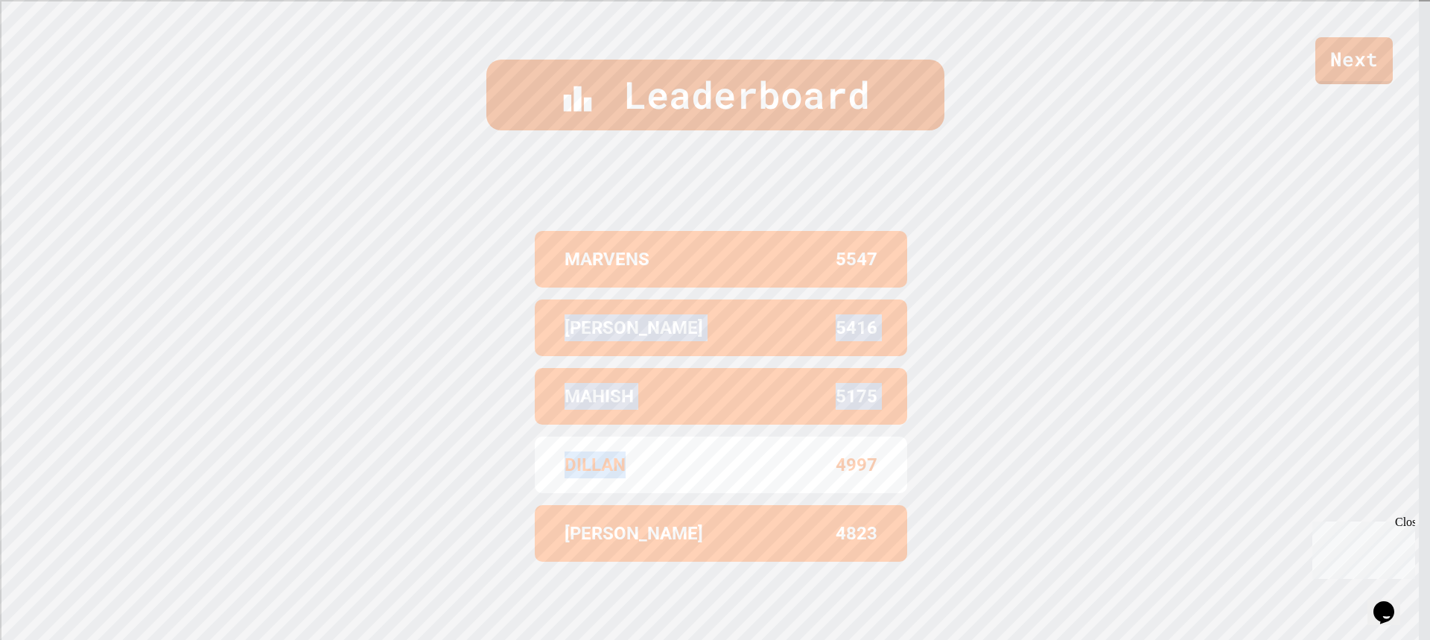
drag, startPoint x: 665, startPoint y: 441, endPoint x: 497, endPoint y: 280, distance: 232.8
click at [497, 280] on div "Leaderboard MARVENS 5547 [PERSON_NAME] 5416 MAHISH 5175 DILLAN 4997 [PERSON_NAM…" at bounding box center [715, 320] width 1430 height 640
click at [510, 249] on div "Leaderboard MARVENS 5547 [PERSON_NAME] 5416 MAHISH 5175 DILLAN 4997 [PERSON_NAM…" at bounding box center [715, 320] width 1430 height 640
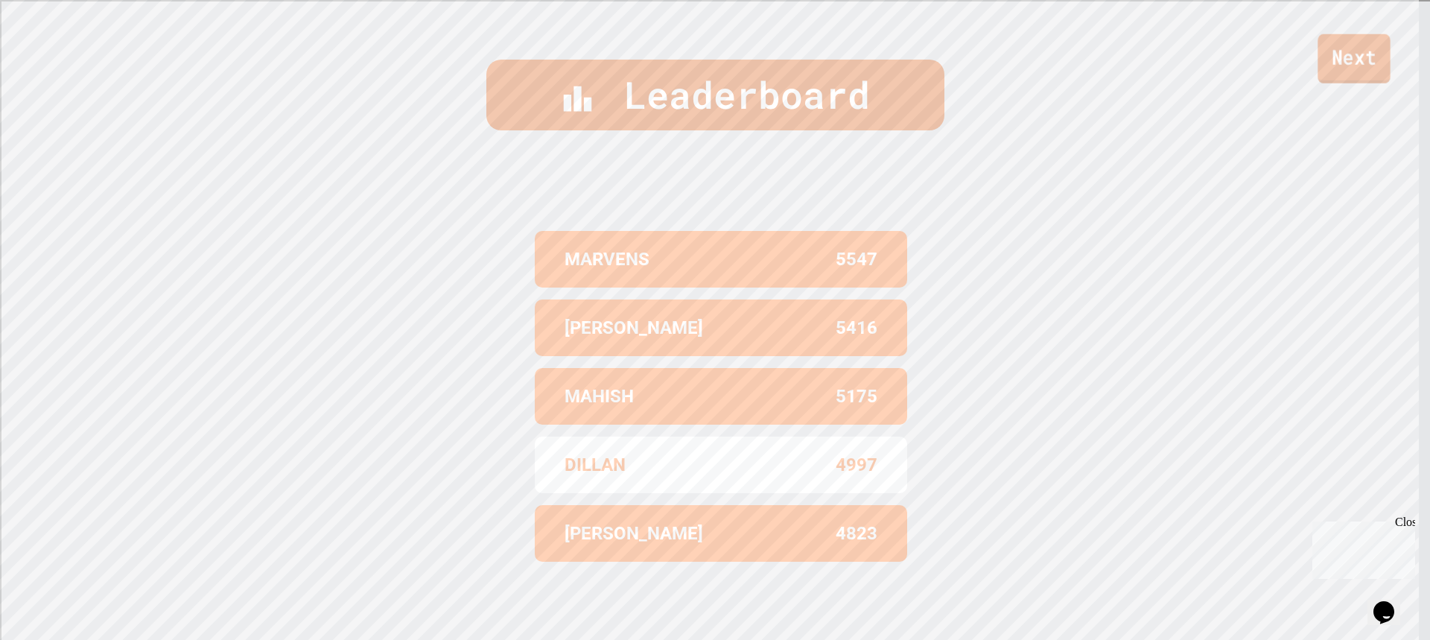
click at [1321, 61] on link "Next" at bounding box center [1353, 58] width 72 height 49
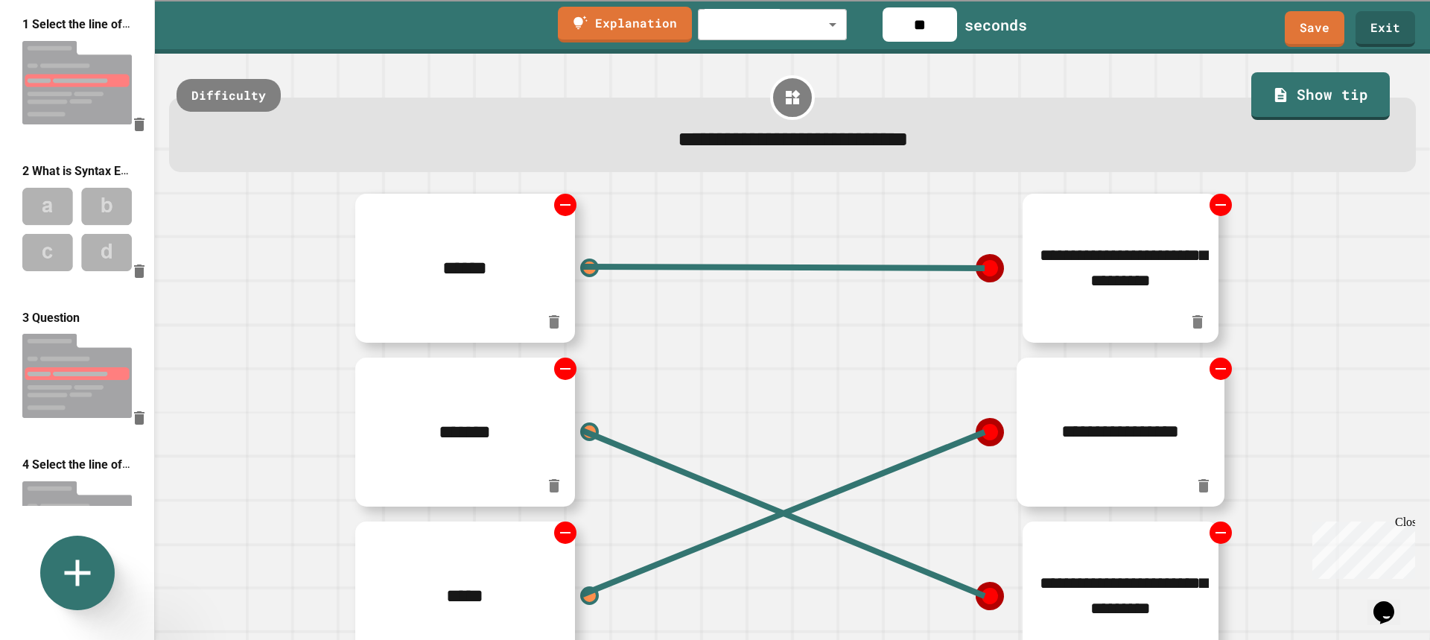
scroll to position [468, 0]
